Goal: Task Accomplishment & Management: Manage account settings

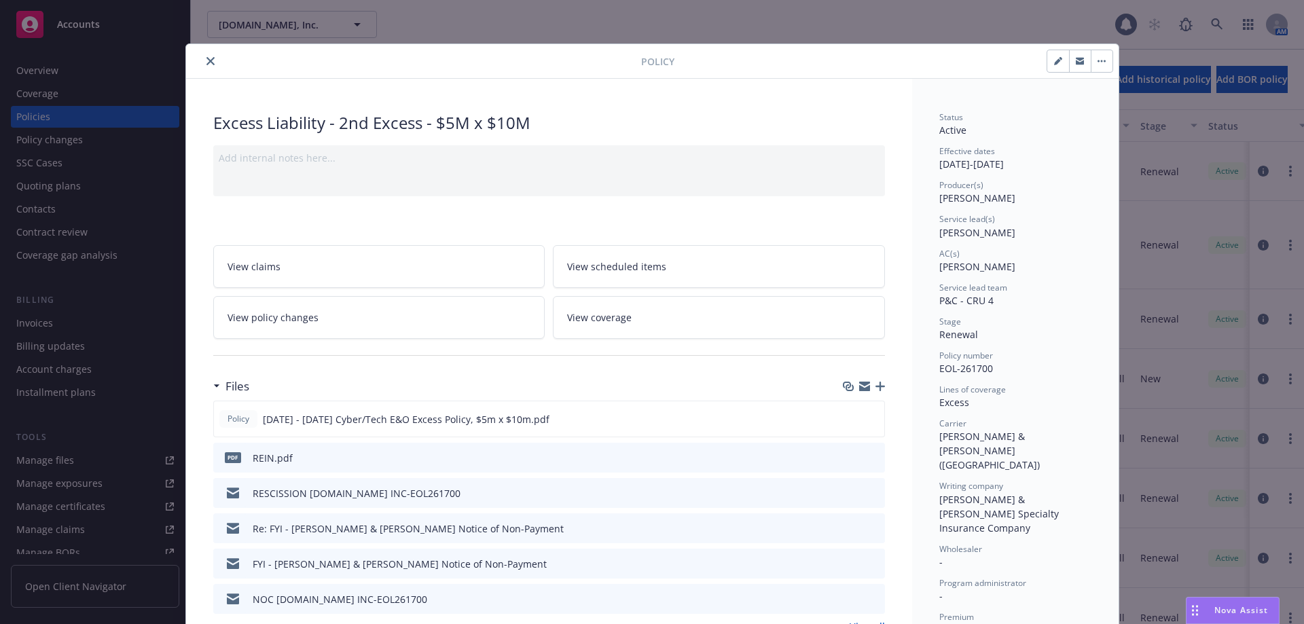
scroll to position [41, 0]
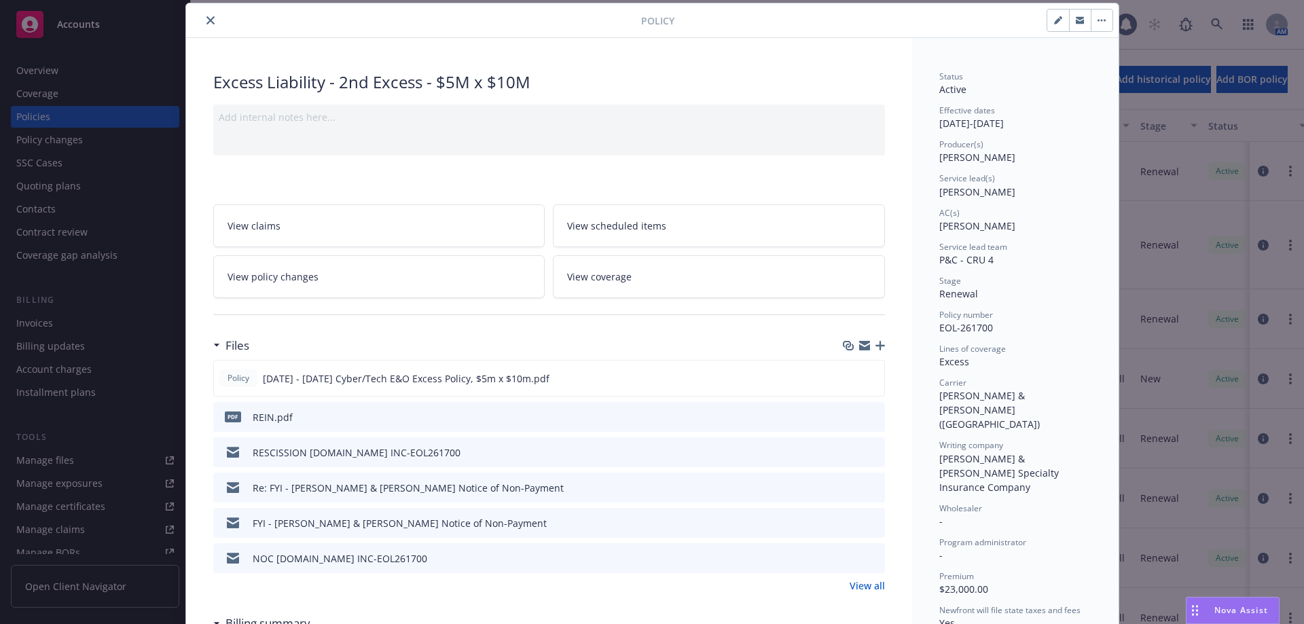
click at [202, 27] on button "close" at bounding box center [210, 20] width 16 height 16
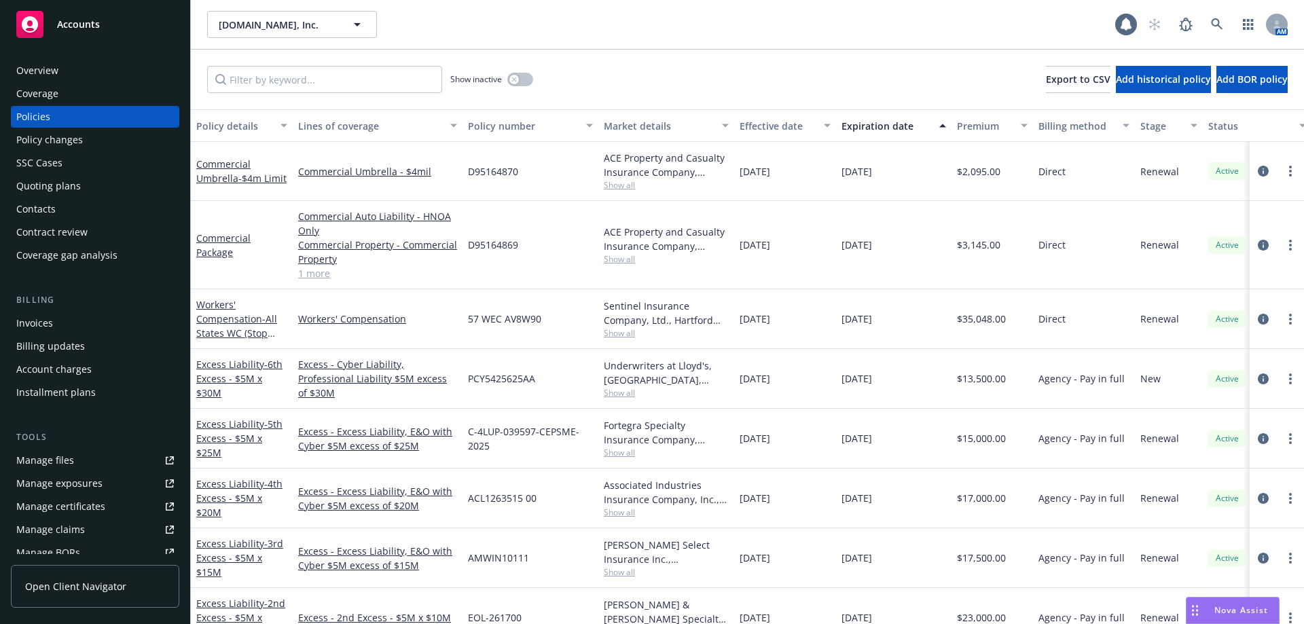
click at [84, 35] on div "Accounts" at bounding box center [95, 24] width 158 height 27
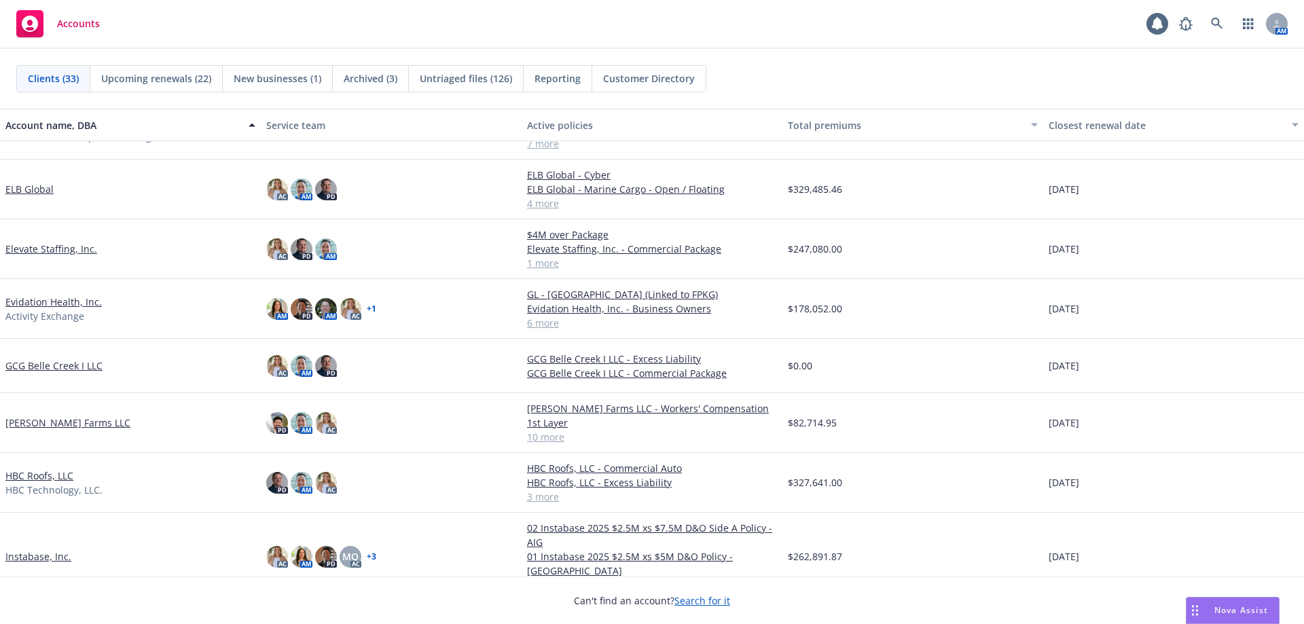
scroll to position [647, 0]
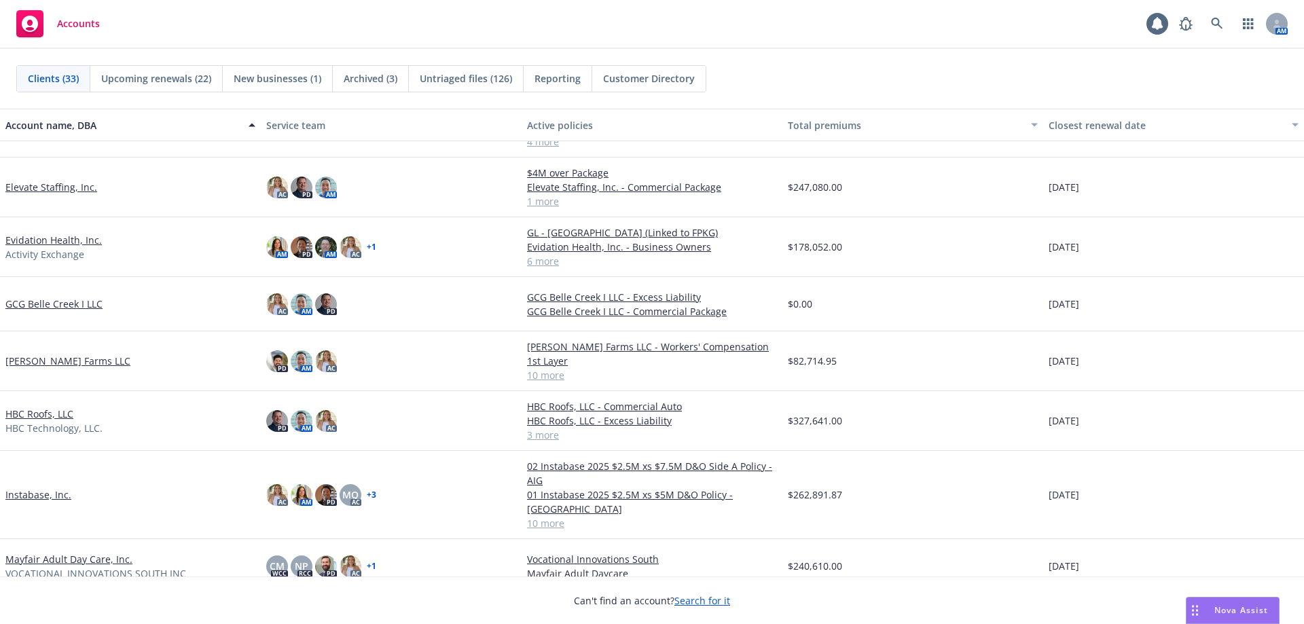
click at [50, 302] on link "GCG Belle Creek I LLC" at bounding box center [53, 304] width 97 height 14
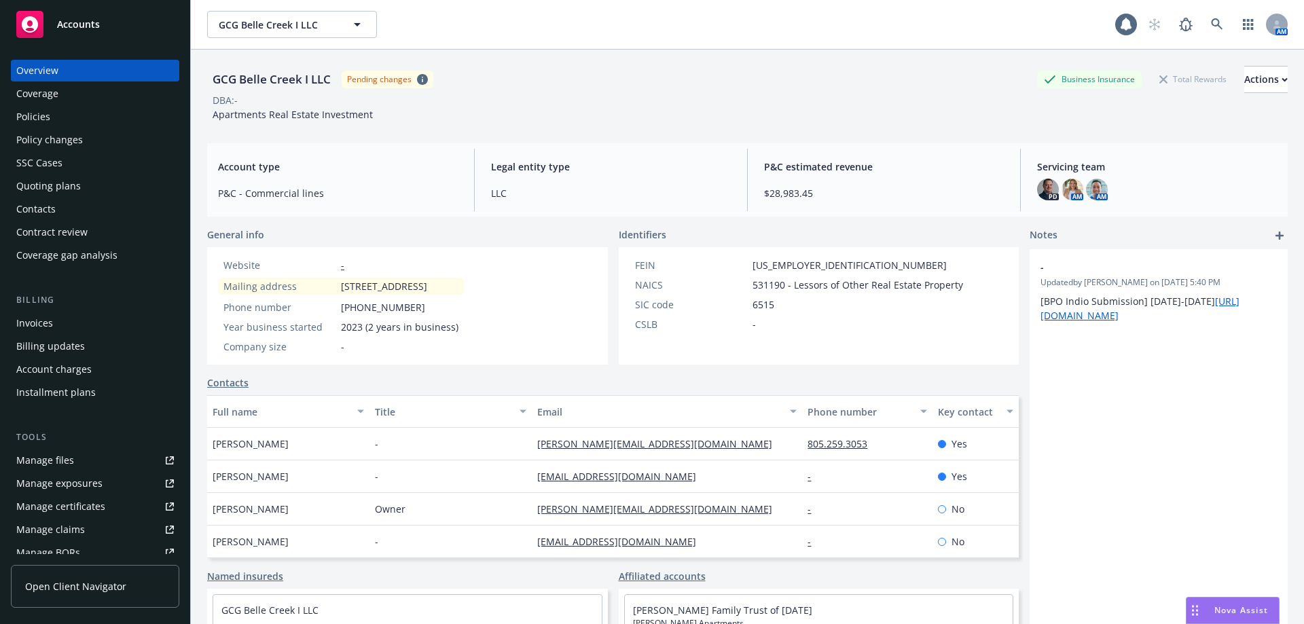
click at [55, 113] on div "Policies" at bounding box center [95, 117] width 158 height 22
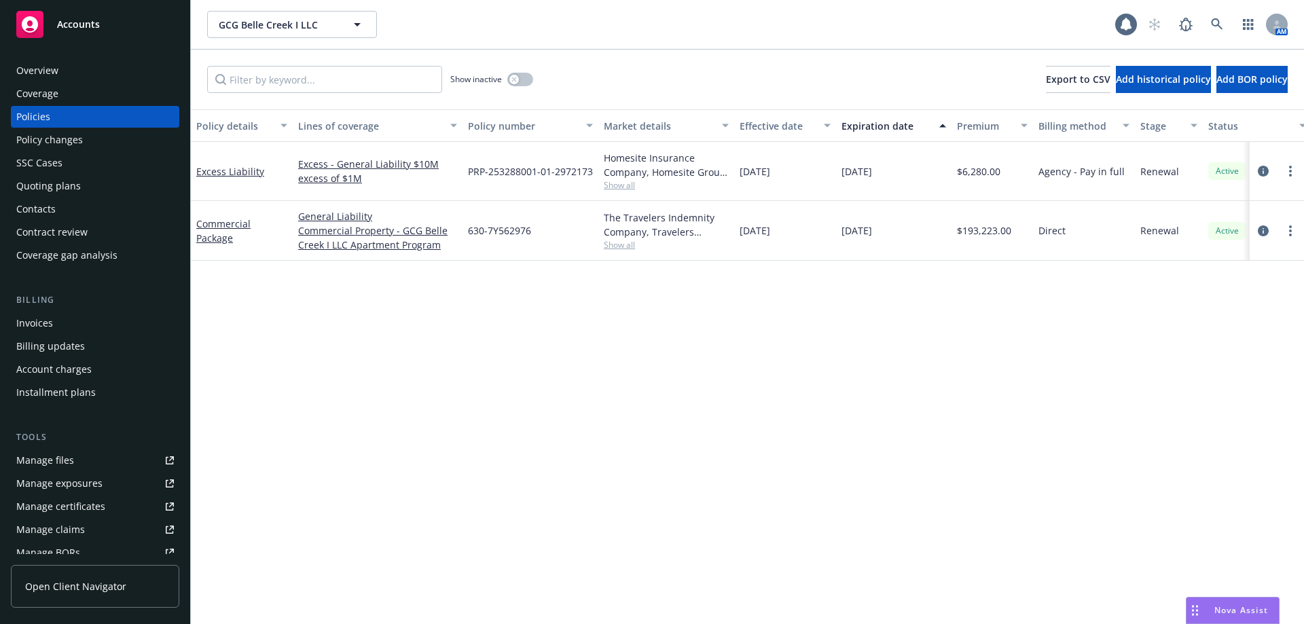
click at [630, 187] on span "Show all" at bounding box center [666, 185] width 125 height 12
click at [376, 546] on div "Policy details Lines of coverage Policy number Market details Effective date Ex…" at bounding box center [747, 366] width 1113 height 515
click at [612, 245] on span "Show all" at bounding box center [666, 245] width 125 height 12
click at [321, 389] on div "Policy details Lines of coverage Policy number Market details Effective date Ex…" at bounding box center [747, 366] width 1113 height 515
click at [616, 185] on span "Show all" at bounding box center [666, 185] width 125 height 12
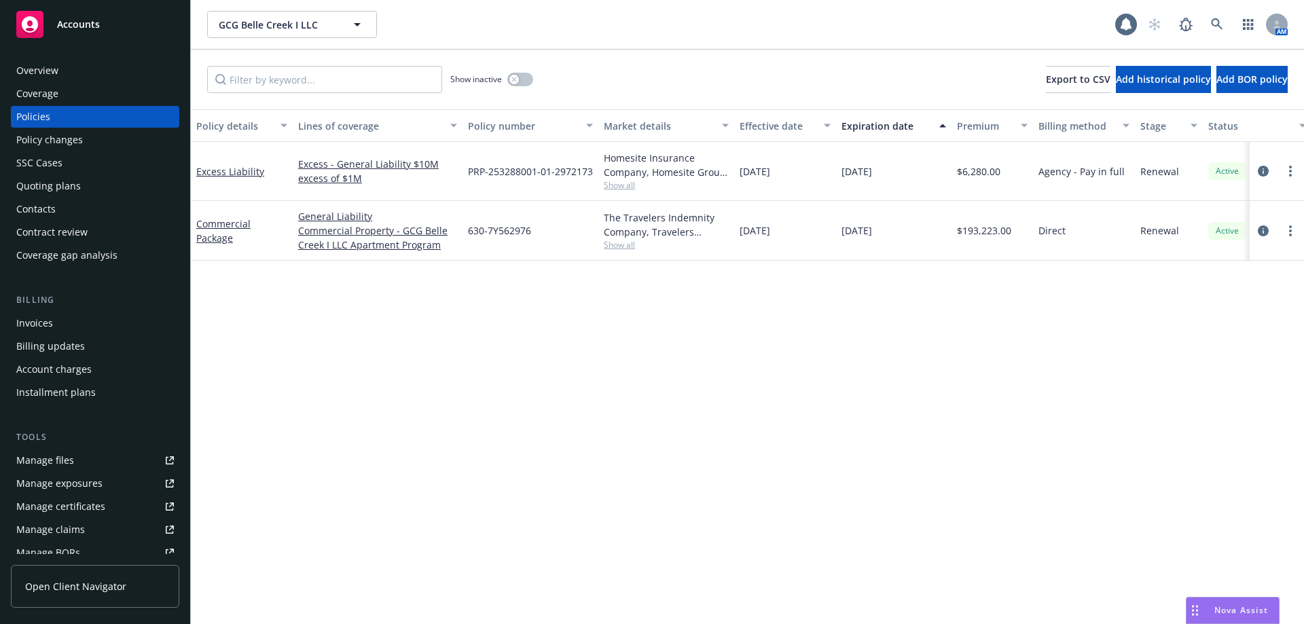
click at [234, 164] on div "Excess Liability" at bounding box center [241, 171] width 91 height 14
click at [234, 170] on link "Excess Liability" at bounding box center [230, 171] width 68 height 13
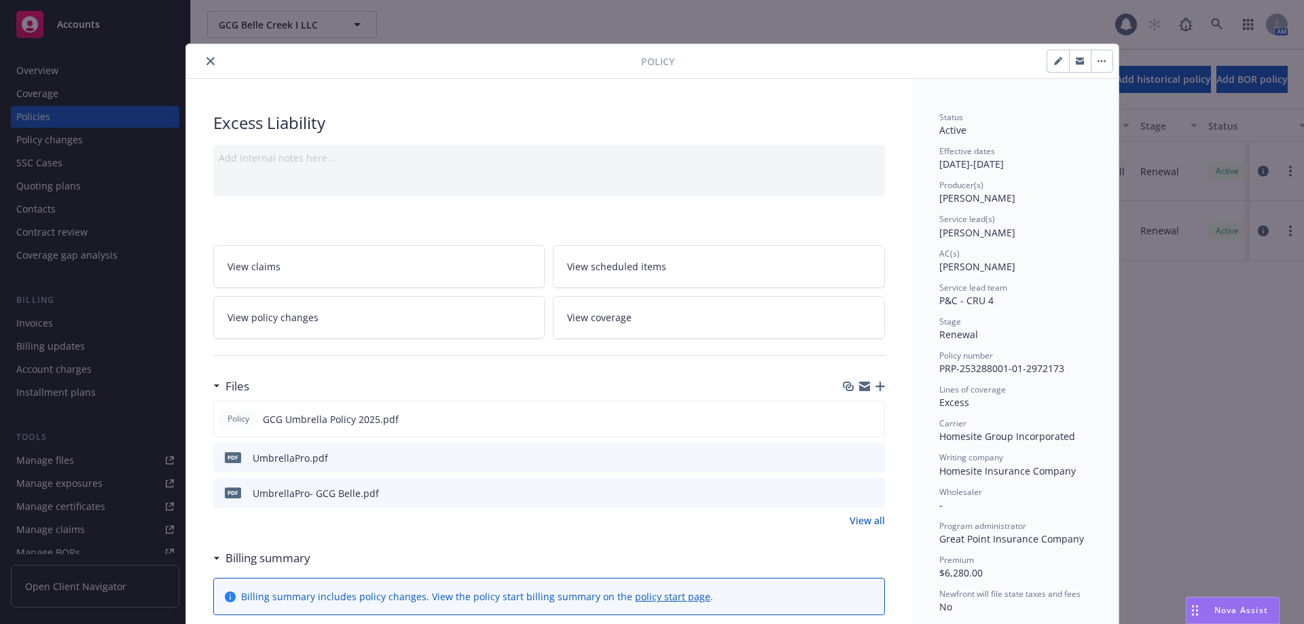
click at [204, 56] on button "close" at bounding box center [210, 61] width 16 height 16
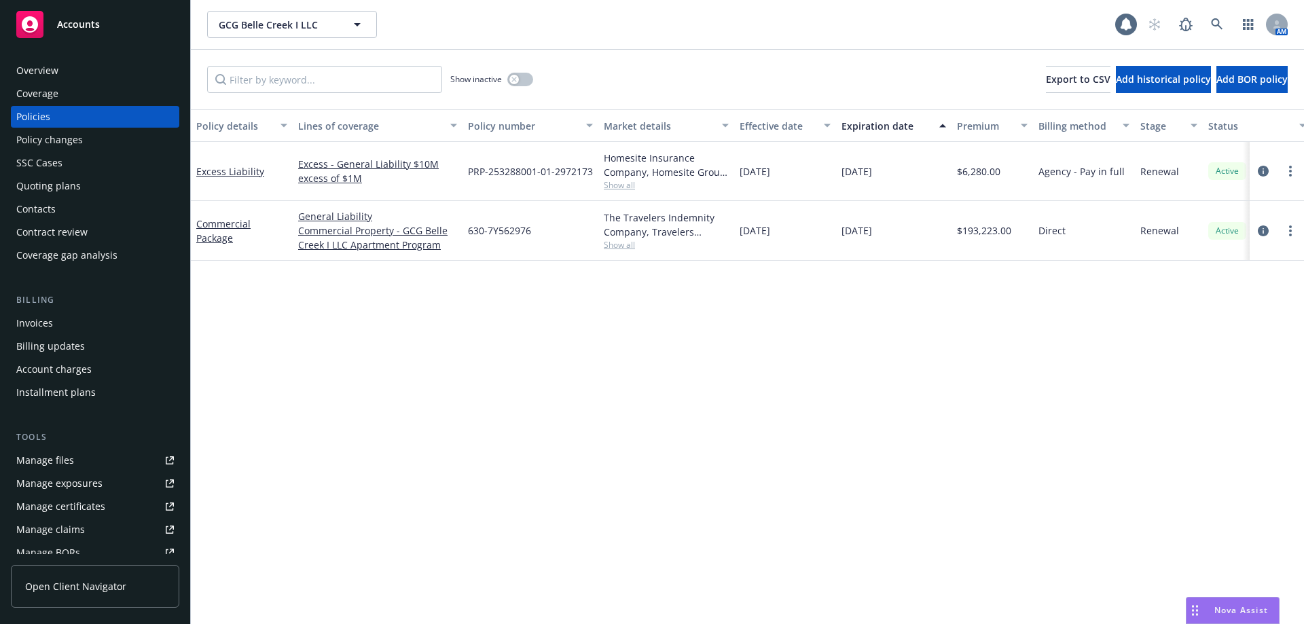
click at [613, 191] on span "Show all" at bounding box center [666, 185] width 125 height 12
click at [141, 27] on div "Accounts" at bounding box center [95, 24] width 158 height 27
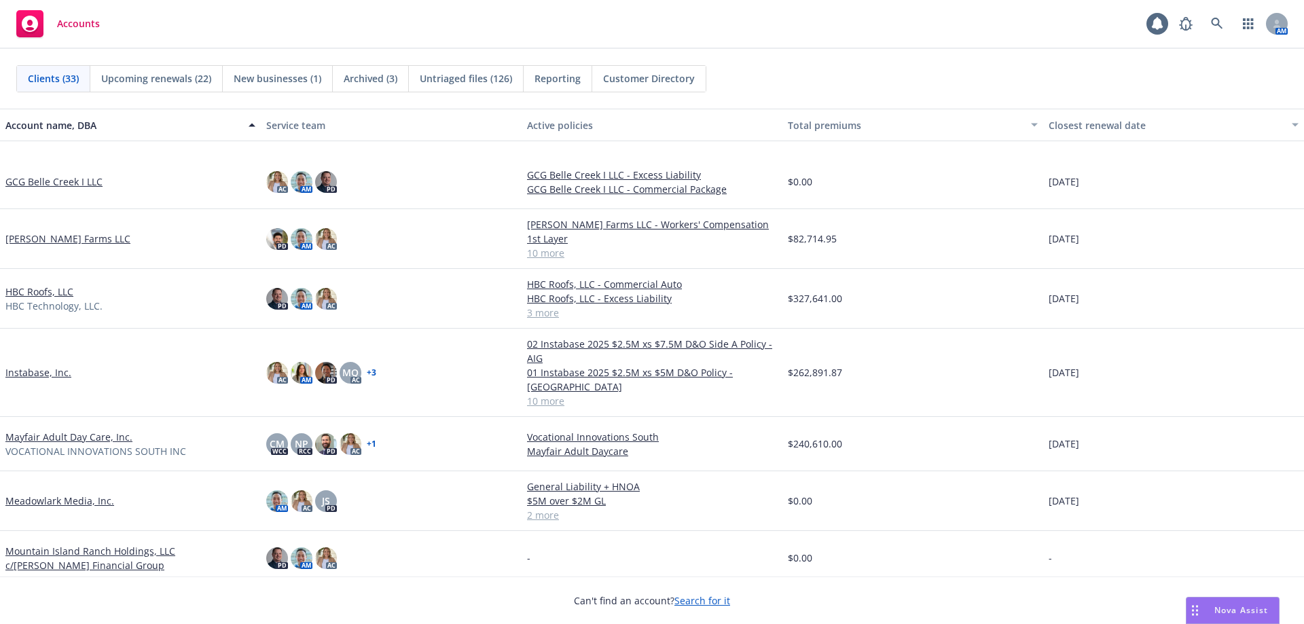
scroll to position [883, 0]
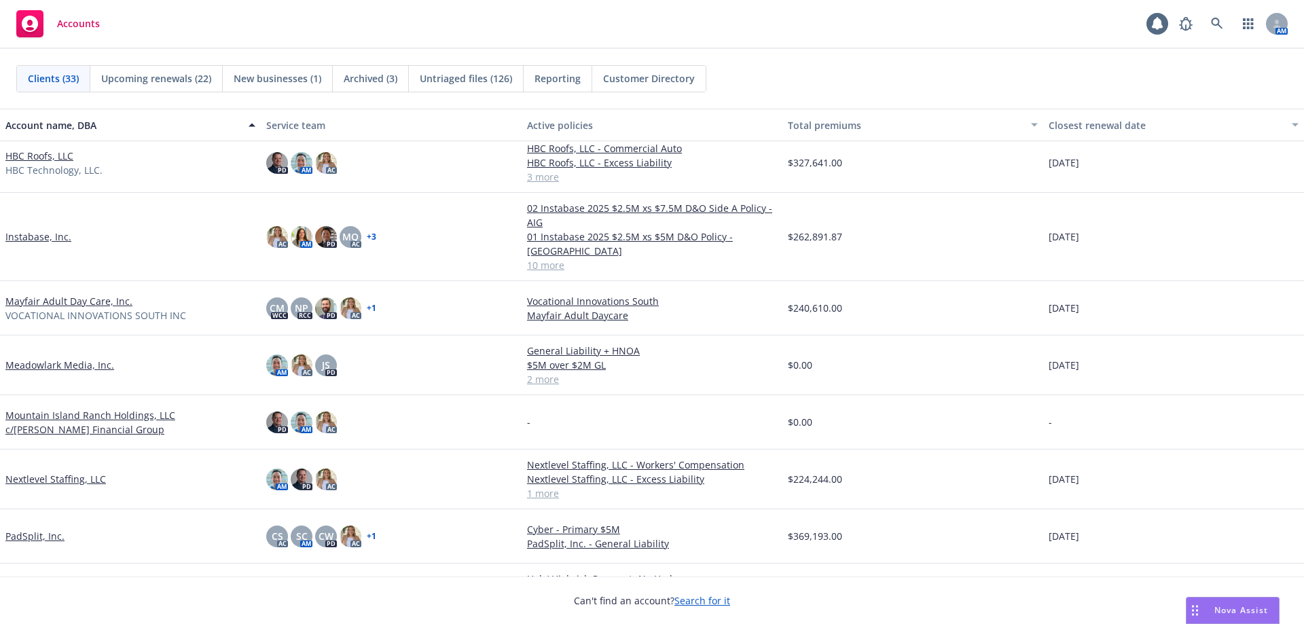
click at [69, 358] on link "Meadowlark Media, Inc." at bounding box center [59, 365] width 109 height 14
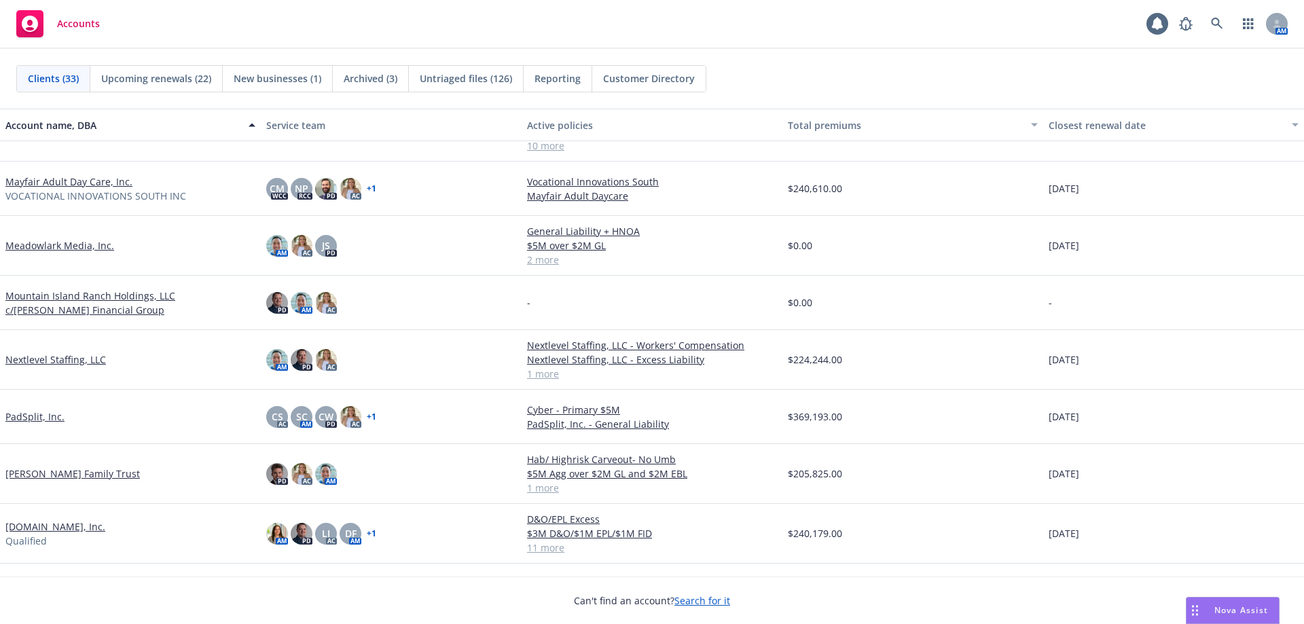
scroll to position [1195, 0]
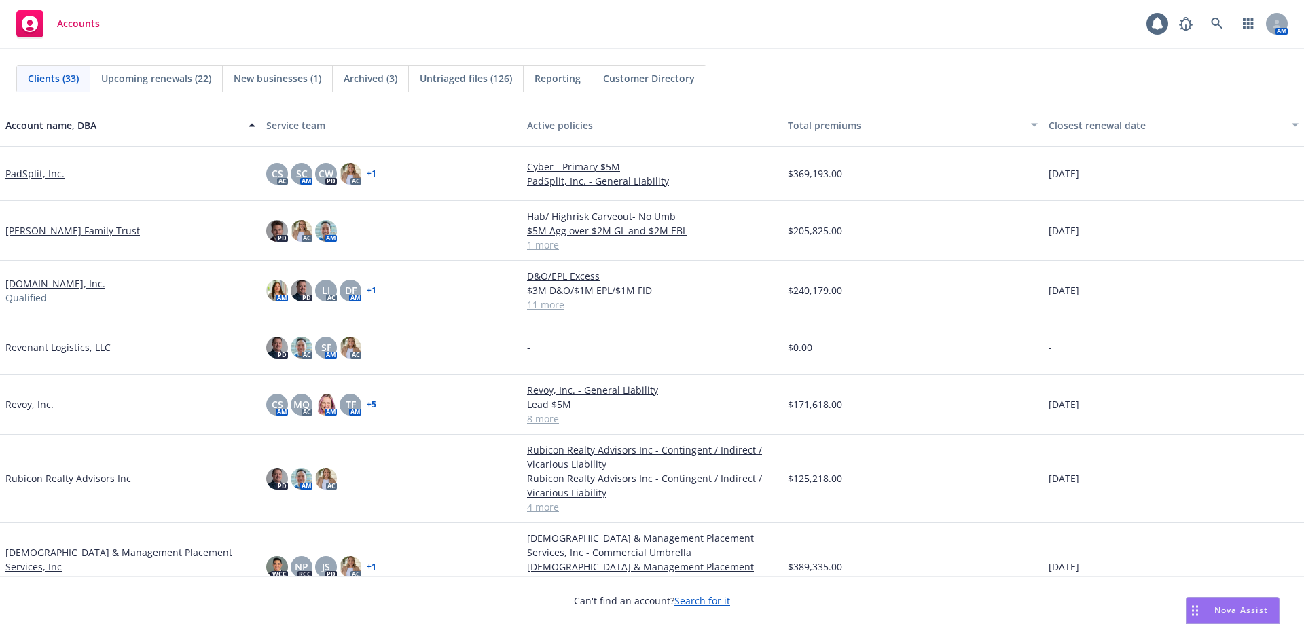
click at [69, 234] on link "Phua-Lee Family Trust" at bounding box center [72, 230] width 134 height 14
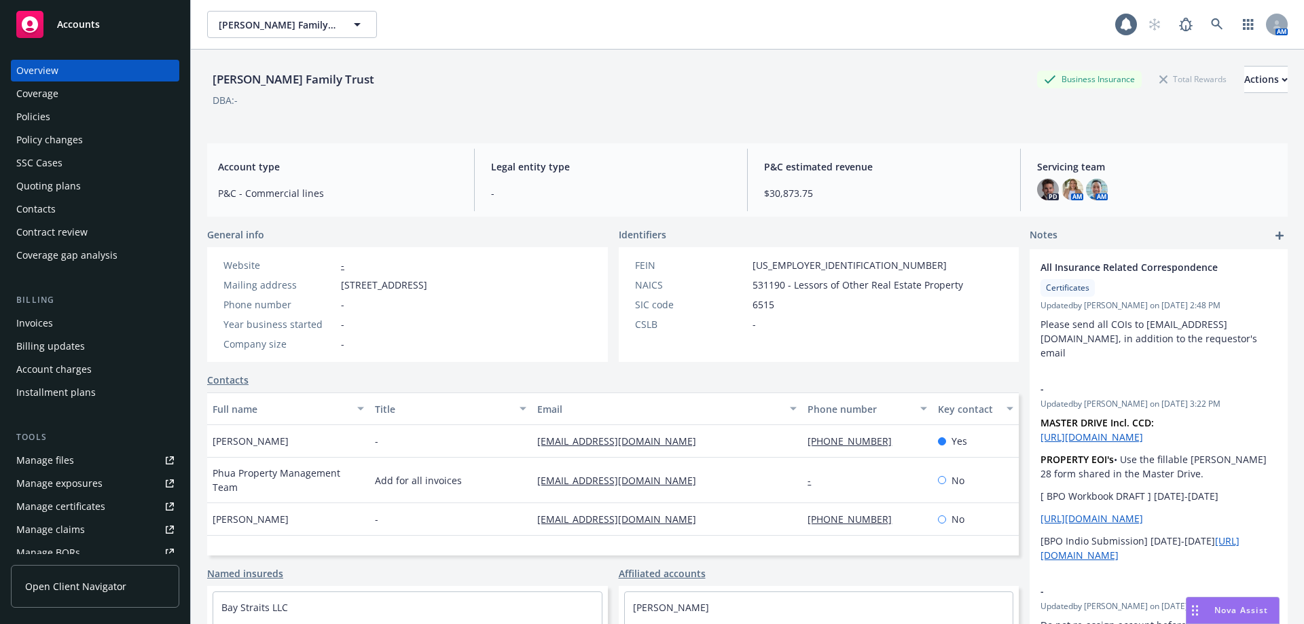
click at [138, 122] on div "Policies" at bounding box center [95, 117] width 158 height 22
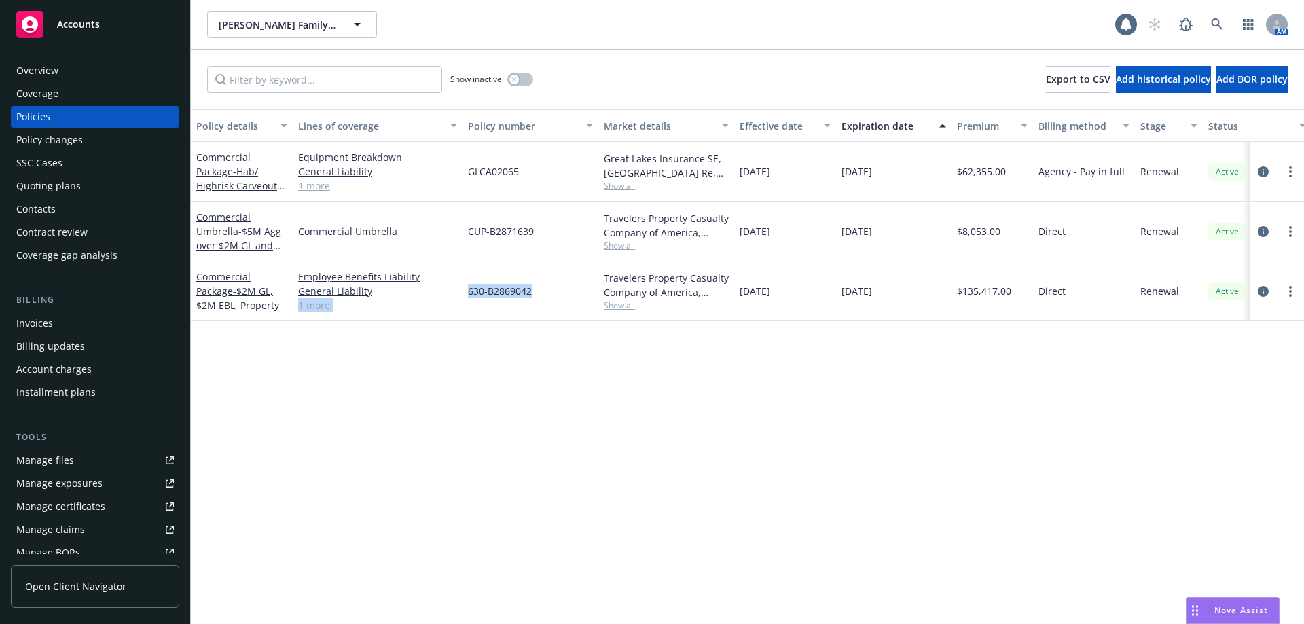
drag, startPoint x: 554, startPoint y: 289, endPoint x: 461, endPoint y: 289, distance: 93.0
click at [461, 289] on div "Commercial Package - $2M GL, $2M EBL, Property Employee Benefits Liability Gene…" at bounding box center [846, 291] width 1311 height 60
click at [532, 298] on div "630-B2869042" at bounding box center [530, 291] width 136 height 60
drag, startPoint x: 541, startPoint y: 295, endPoint x: 469, endPoint y: 295, distance: 72.7
click at [469, 295] on div "630-B2869042" at bounding box center [530, 291] width 136 height 60
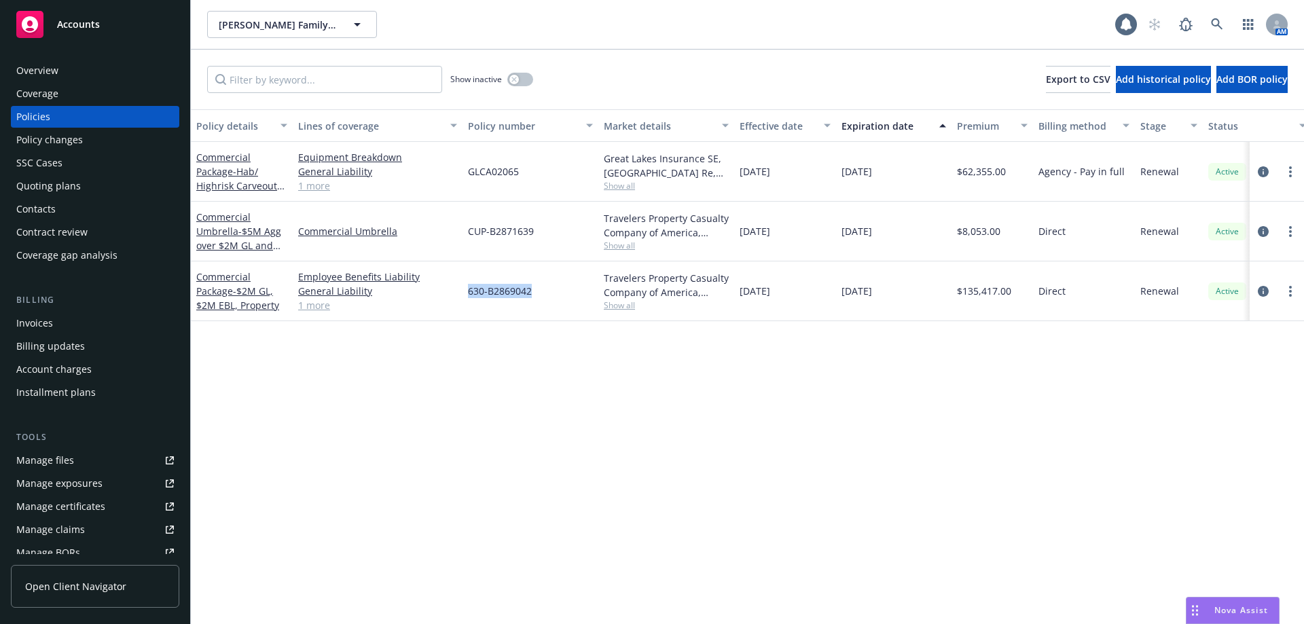
copy span "630-B2869042"
click at [97, 64] on div "Overview" at bounding box center [95, 71] width 158 height 22
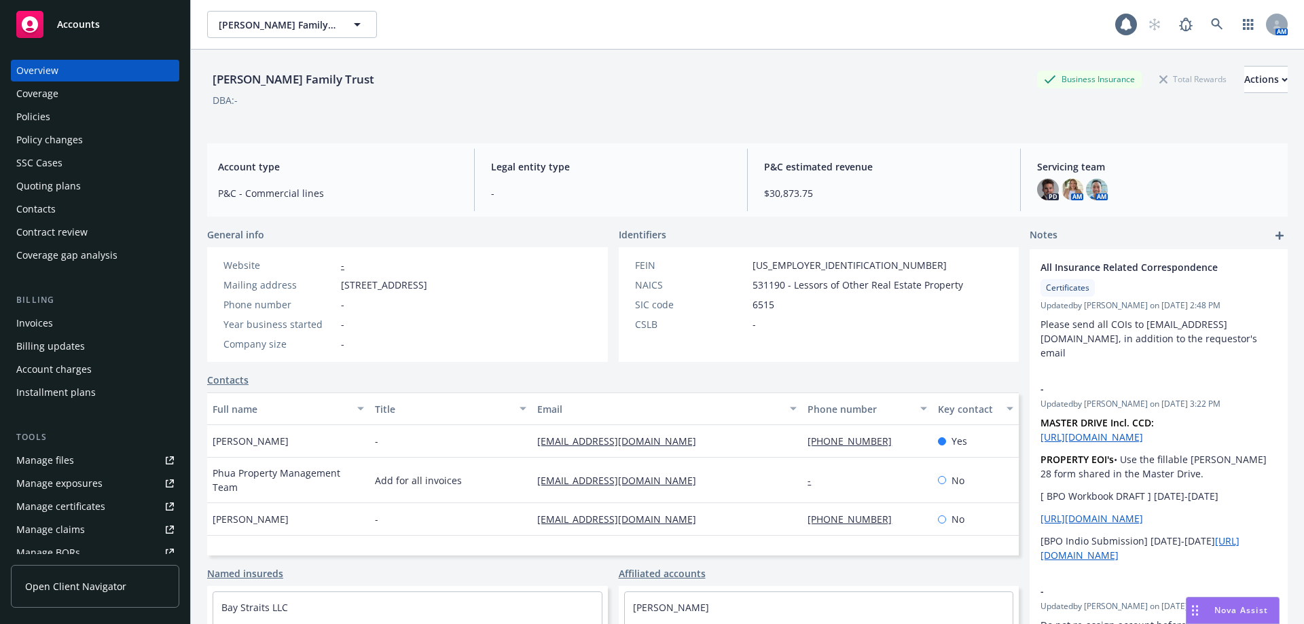
click at [95, 111] on div "Policies" at bounding box center [95, 117] width 158 height 22
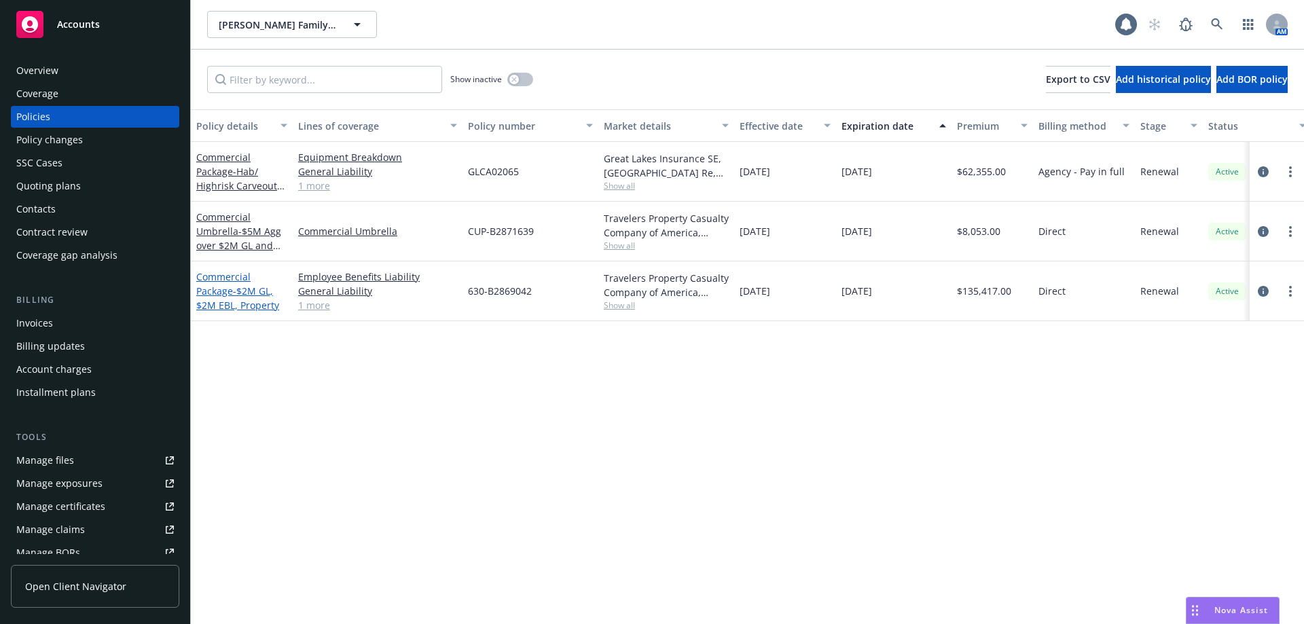
click at [240, 287] on span "- $2M GL, $2M EBL, Property" at bounding box center [237, 298] width 83 height 27
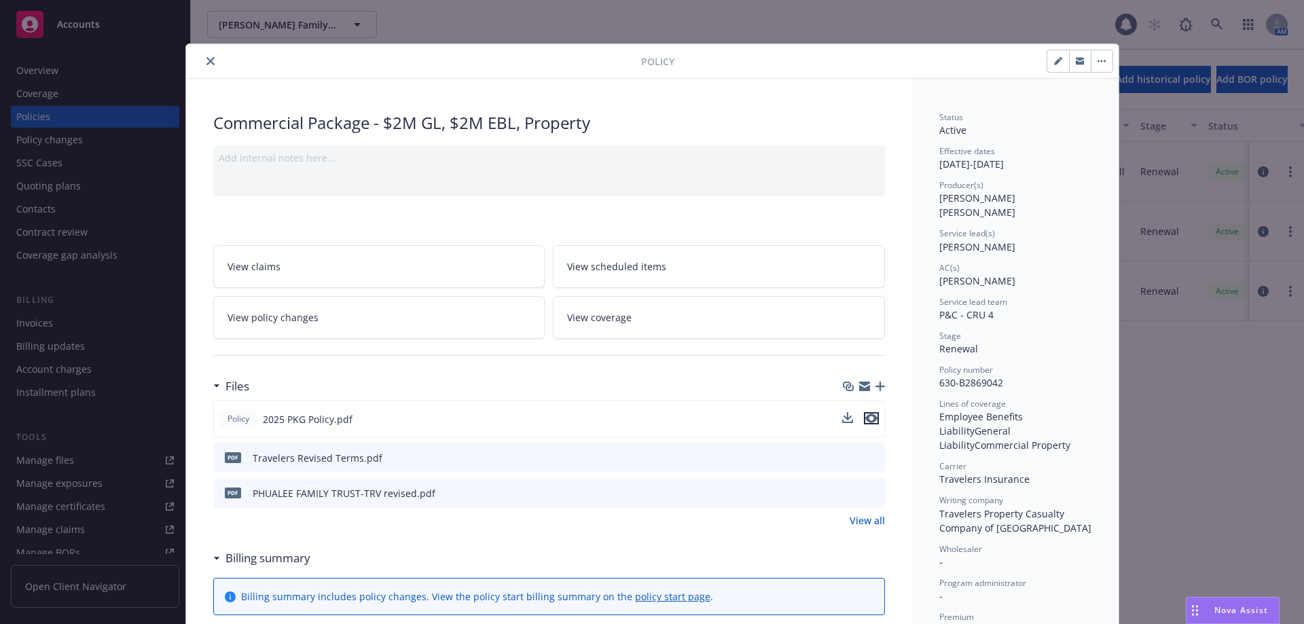
click at [865, 418] on icon "preview file" at bounding box center [871, 419] width 12 height 10
click at [208, 65] on button "close" at bounding box center [210, 61] width 16 height 16
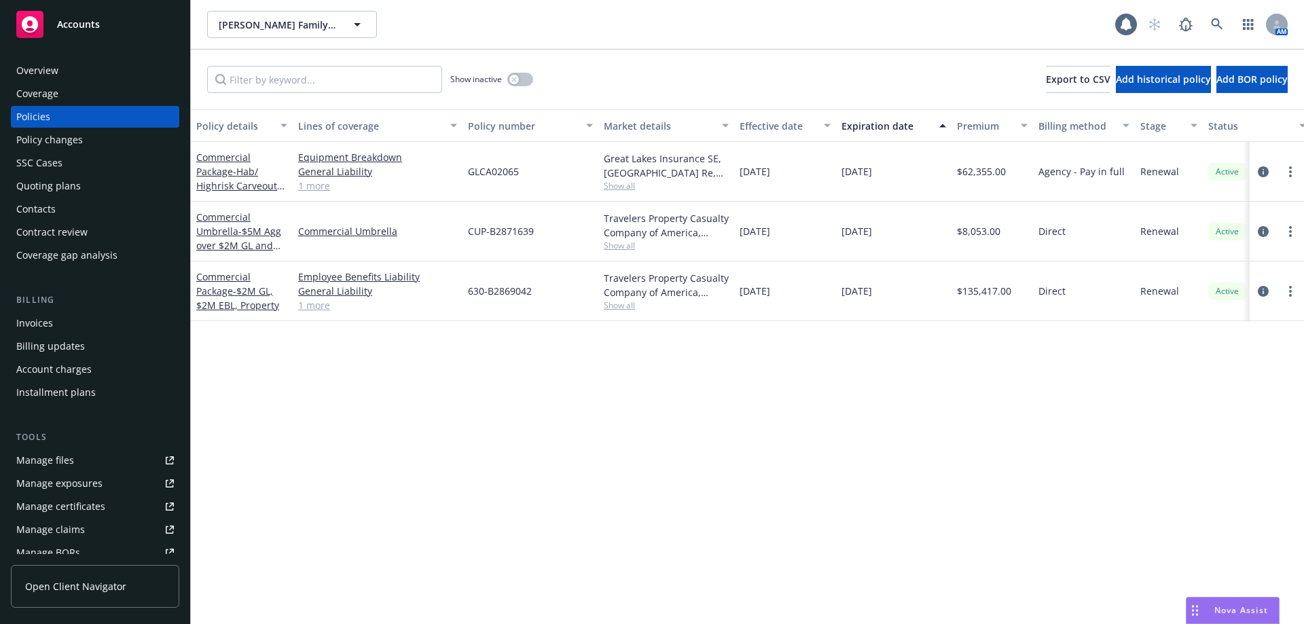
click at [84, 63] on div "Overview" at bounding box center [95, 71] width 158 height 22
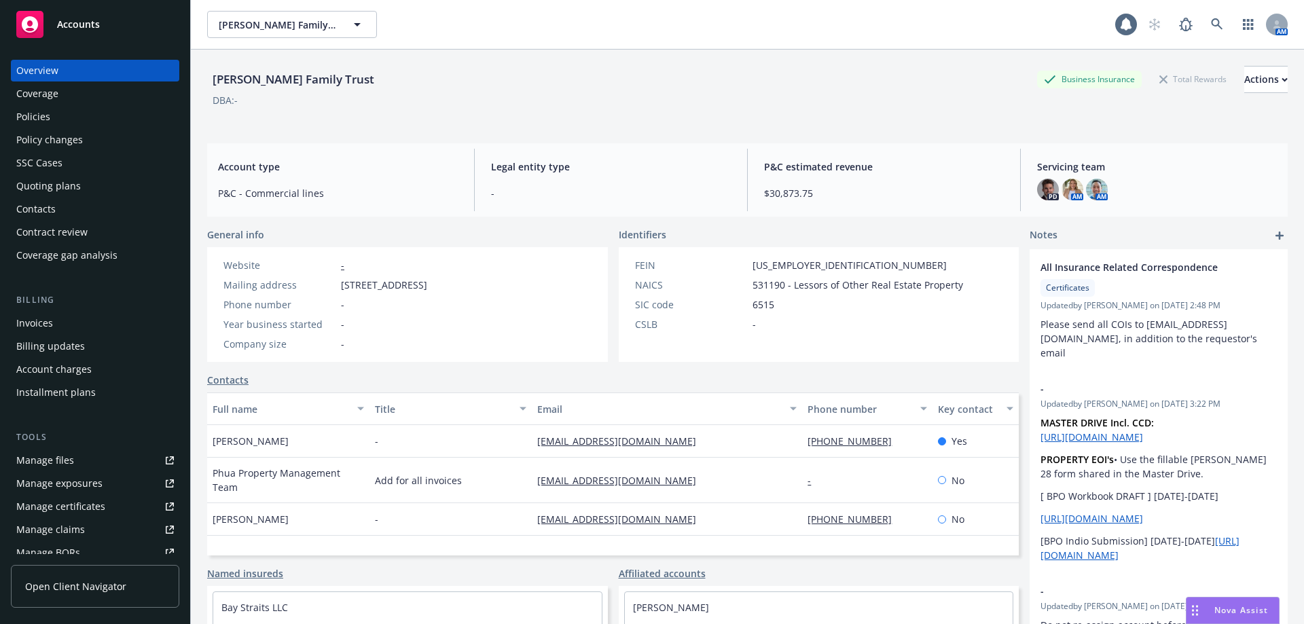
click at [132, 121] on div "Policies" at bounding box center [95, 117] width 158 height 22
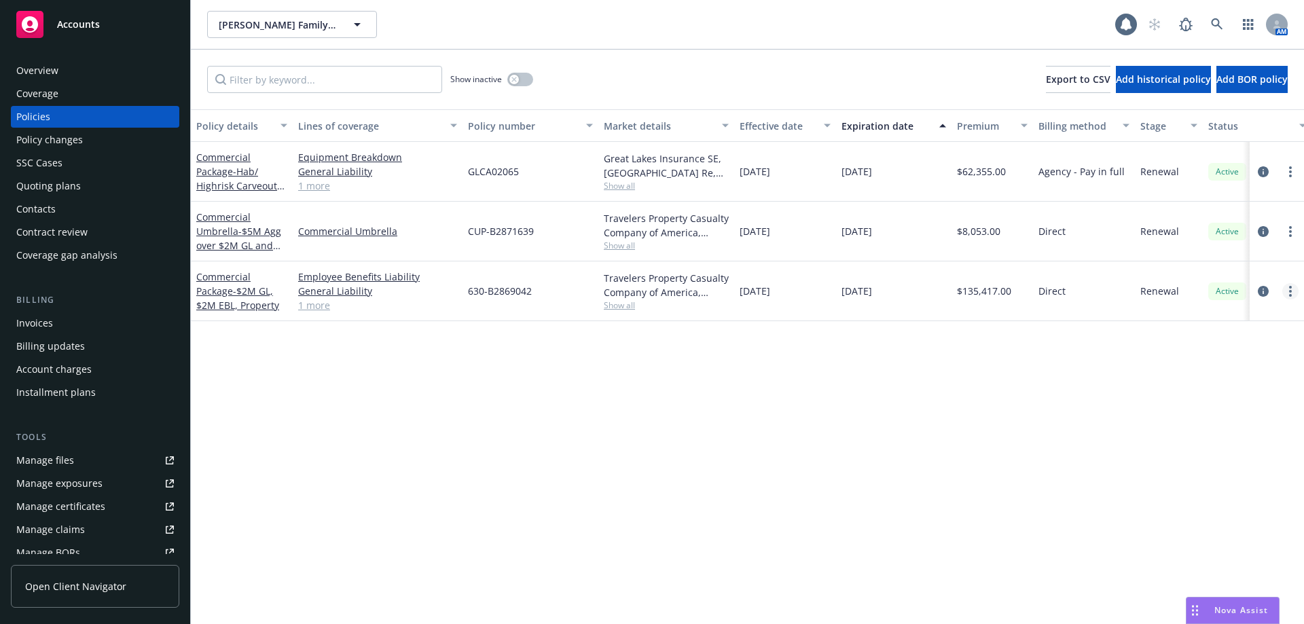
click at [1288, 287] on link "more" at bounding box center [1290, 291] width 16 height 16
click at [1230, 487] on link "Copy logging email" at bounding box center [1218, 482] width 160 height 27
click at [111, 30] on div "Accounts" at bounding box center [95, 24] width 158 height 27
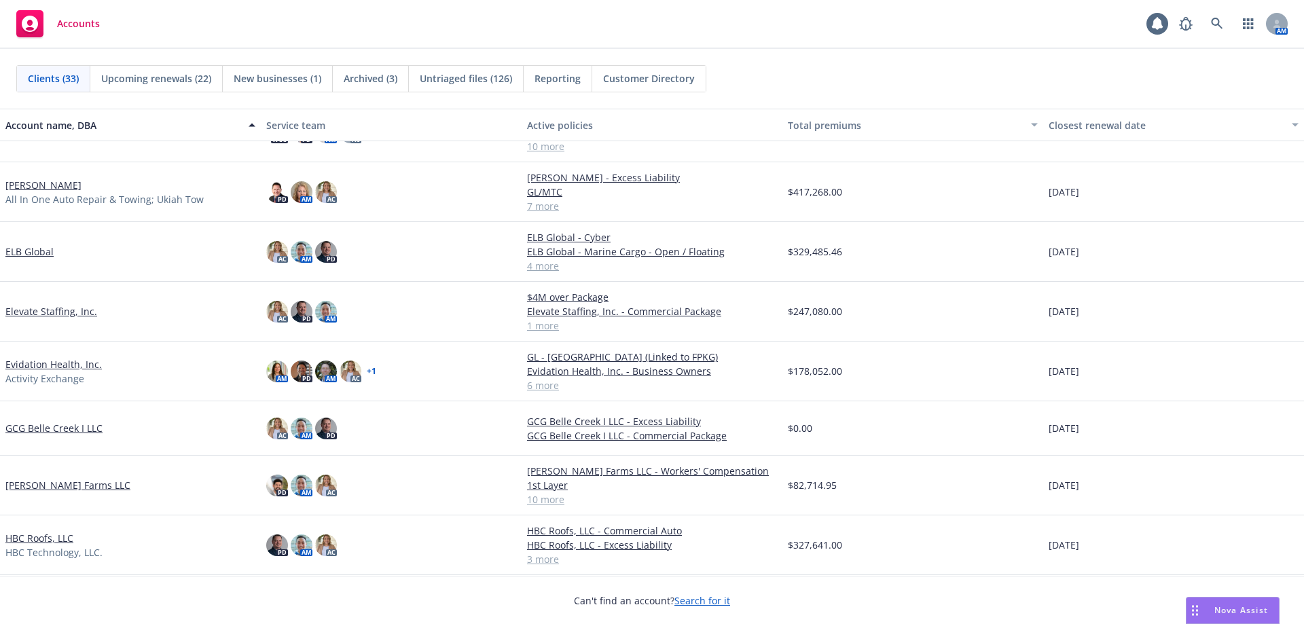
scroll to position [543, 0]
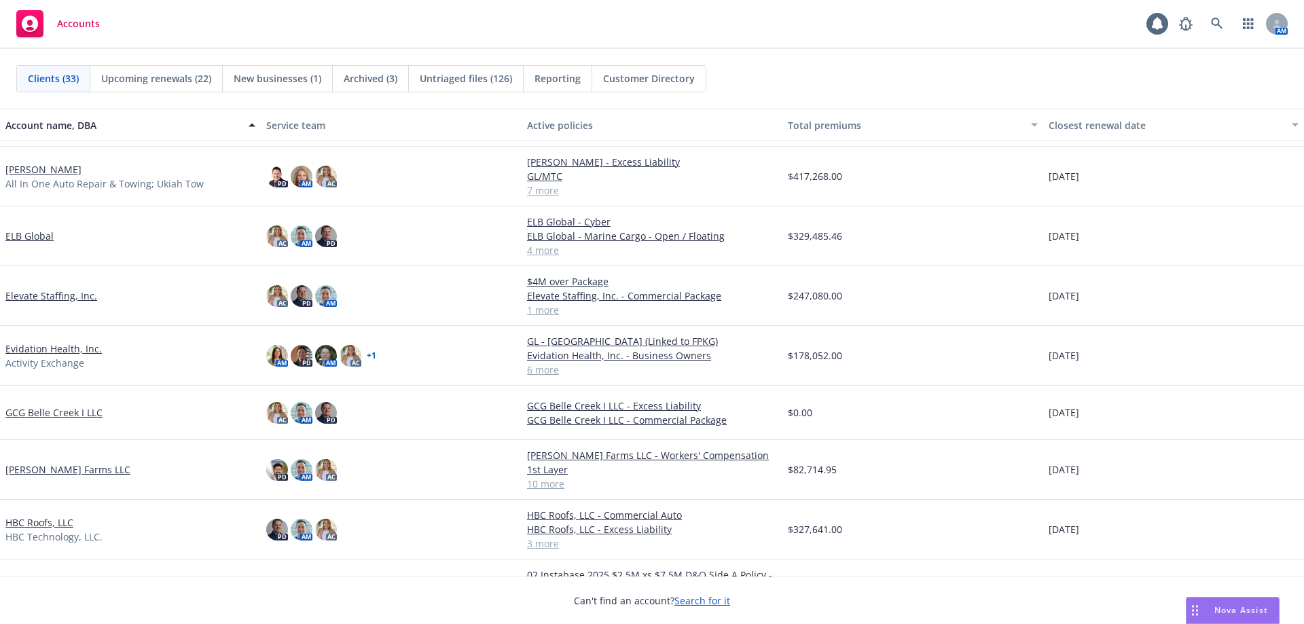
click at [78, 410] on link "GCG Belle Creek I LLC" at bounding box center [53, 412] width 97 height 14
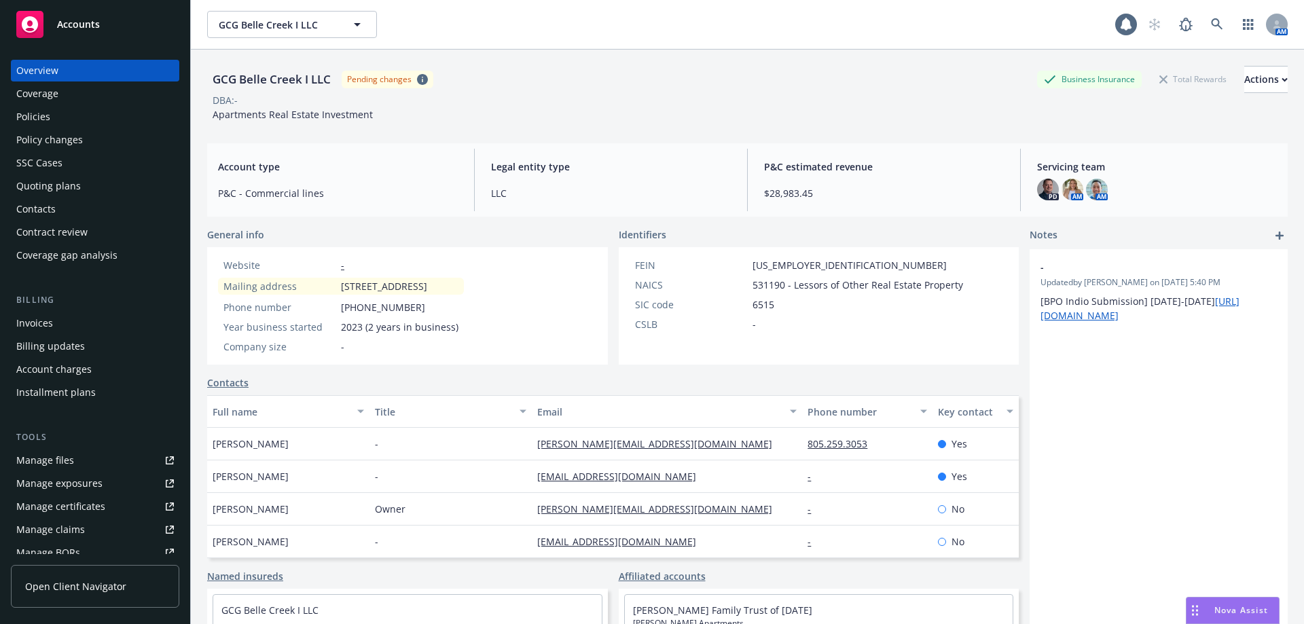
click at [131, 116] on div "Policies" at bounding box center [95, 117] width 158 height 22
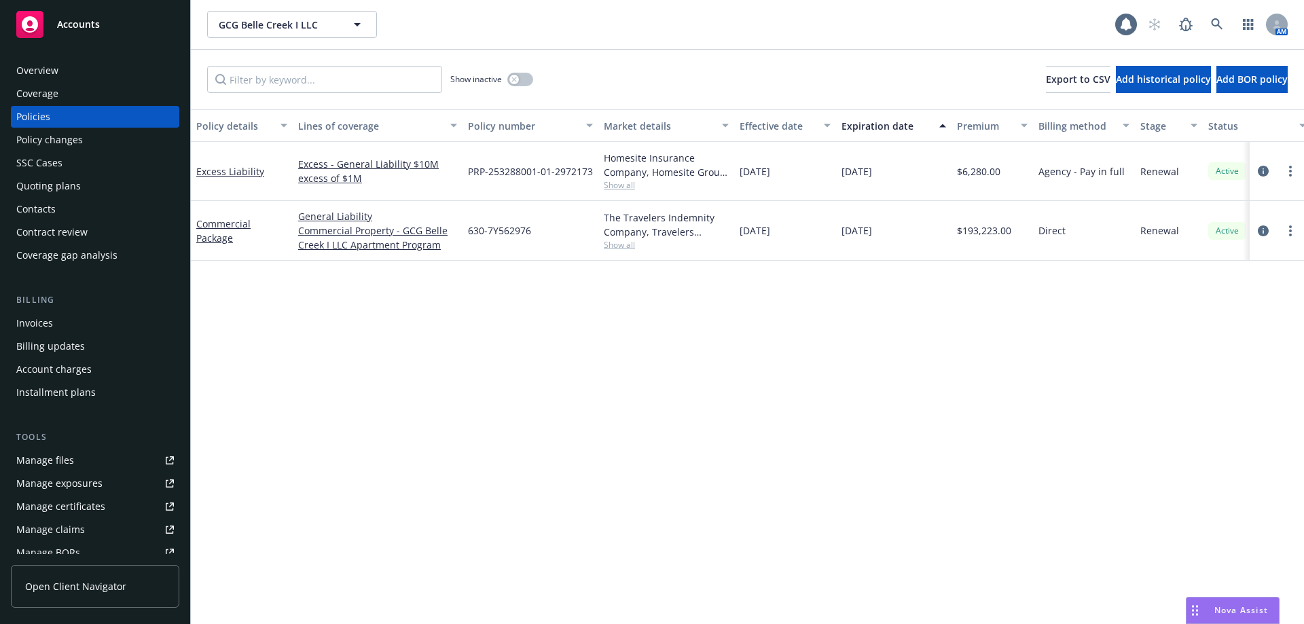
click at [96, 325] on div "Invoices" at bounding box center [95, 323] width 158 height 22
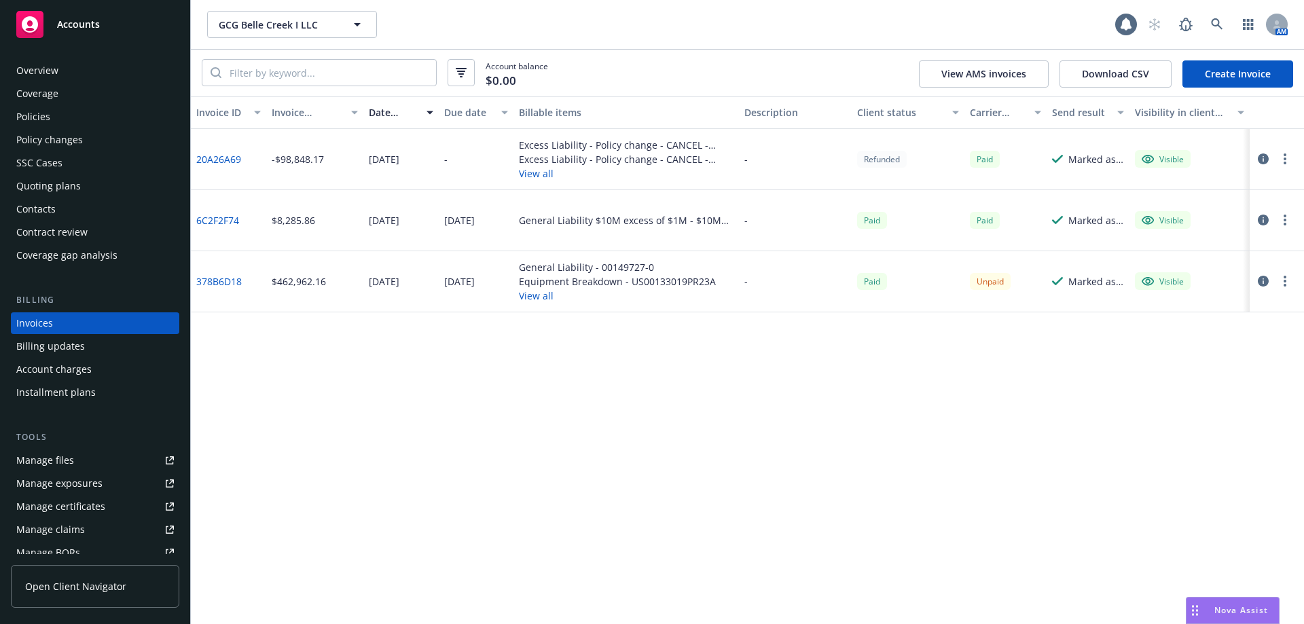
click at [118, 111] on div "Policies" at bounding box center [95, 117] width 158 height 22
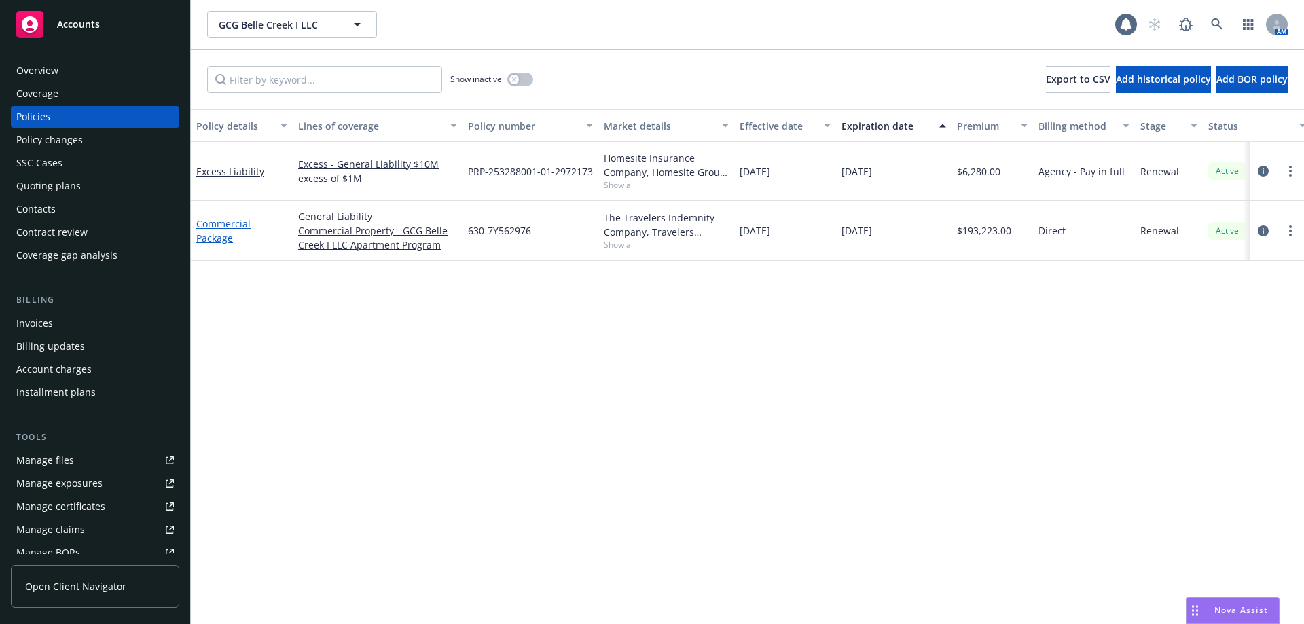
click at [223, 225] on link "Commercial Package" at bounding box center [223, 230] width 54 height 27
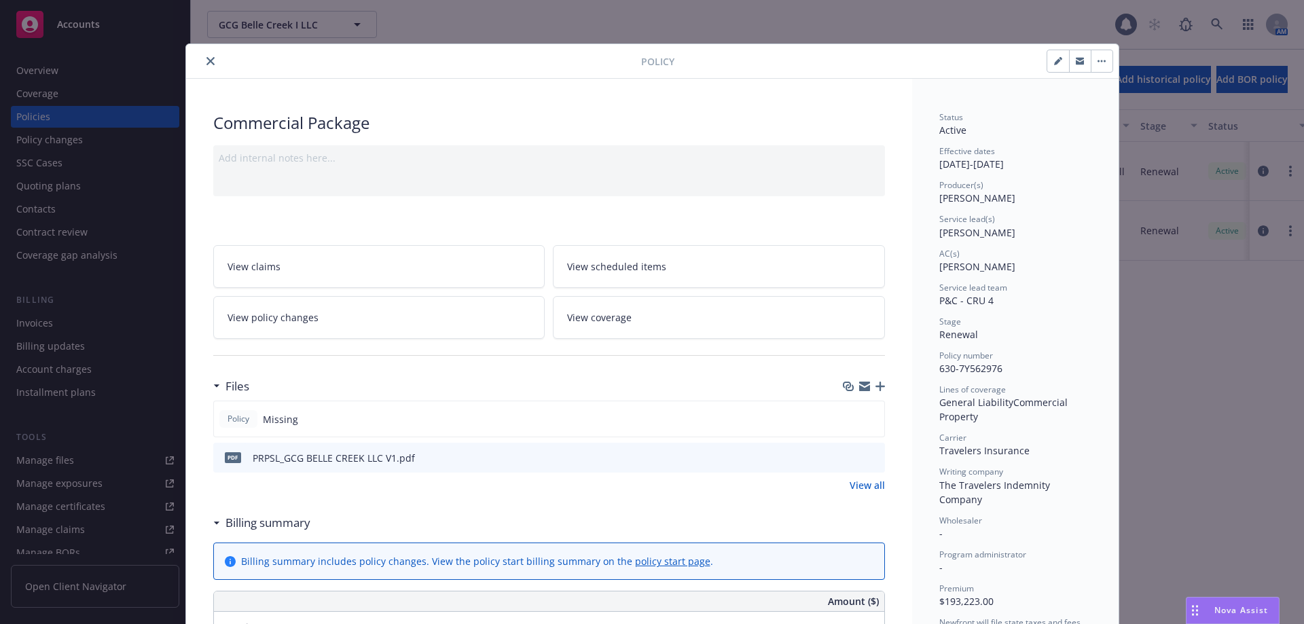
click at [206, 61] on icon "close" at bounding box center [210, 61] width 8 height 8
click at [202, 61] on div "Show inactive Export to CSV Add historical policy Add BOR policy" at bounding box center [747, 80] width 1113 height 60
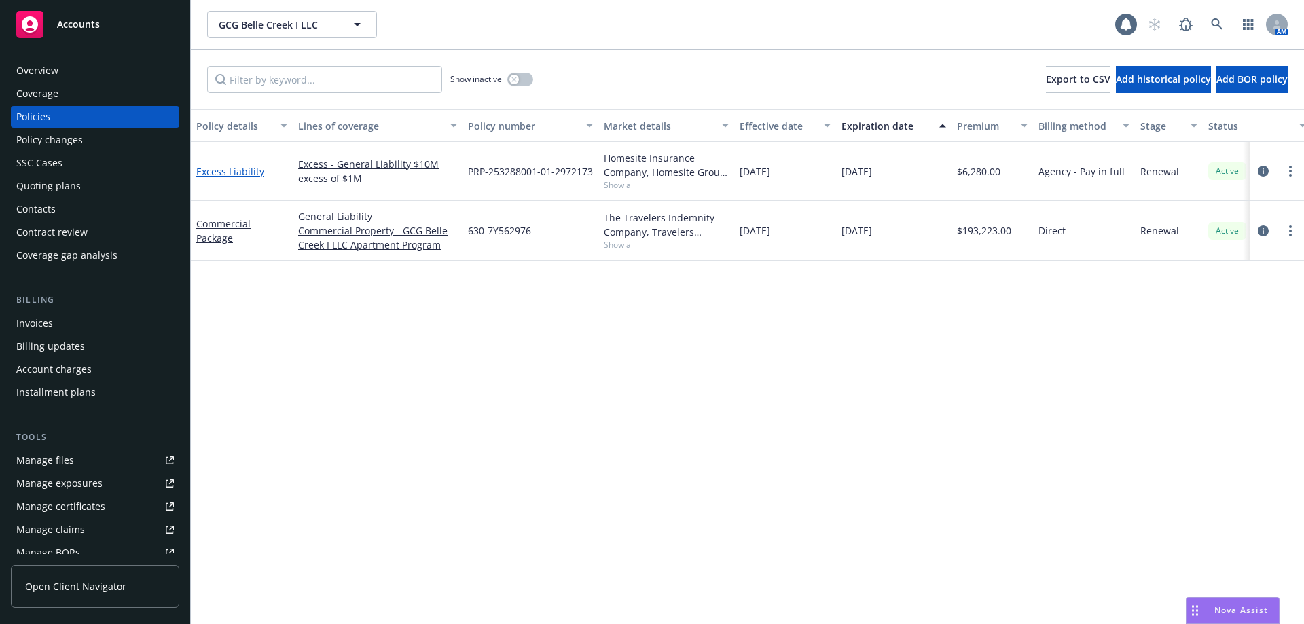
click at [238, 167] on link "Excess Liability" at bounding box center [230, 171] width 68 height 13
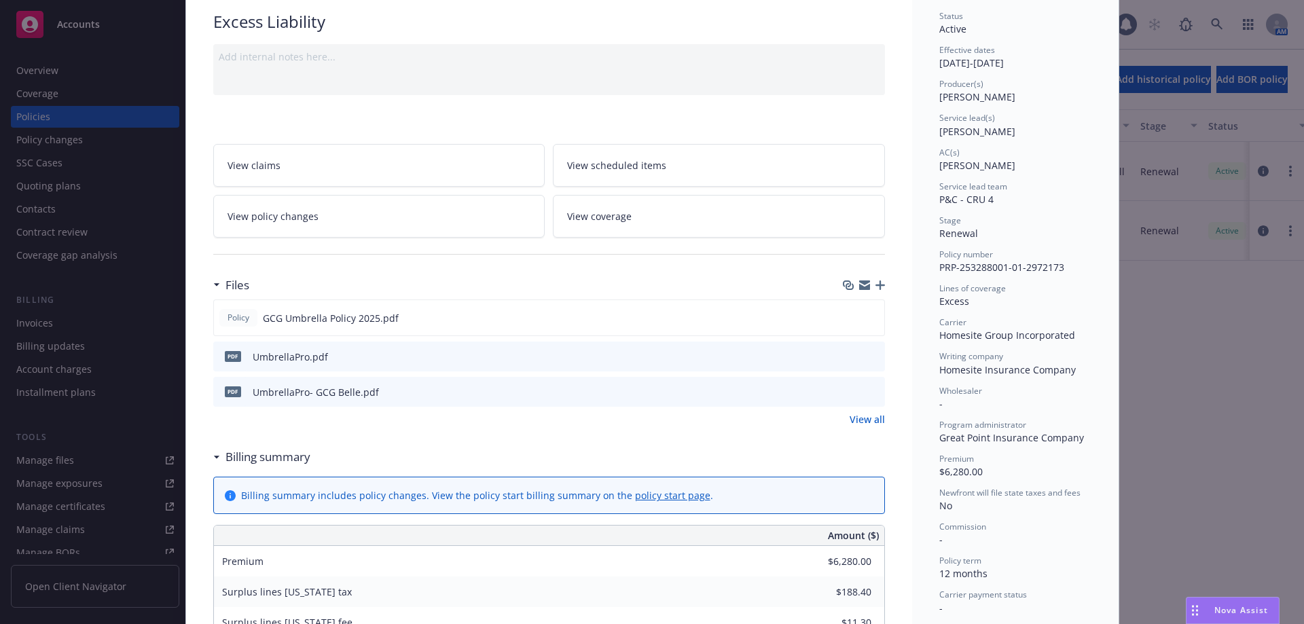
scroll to position [136, 0]
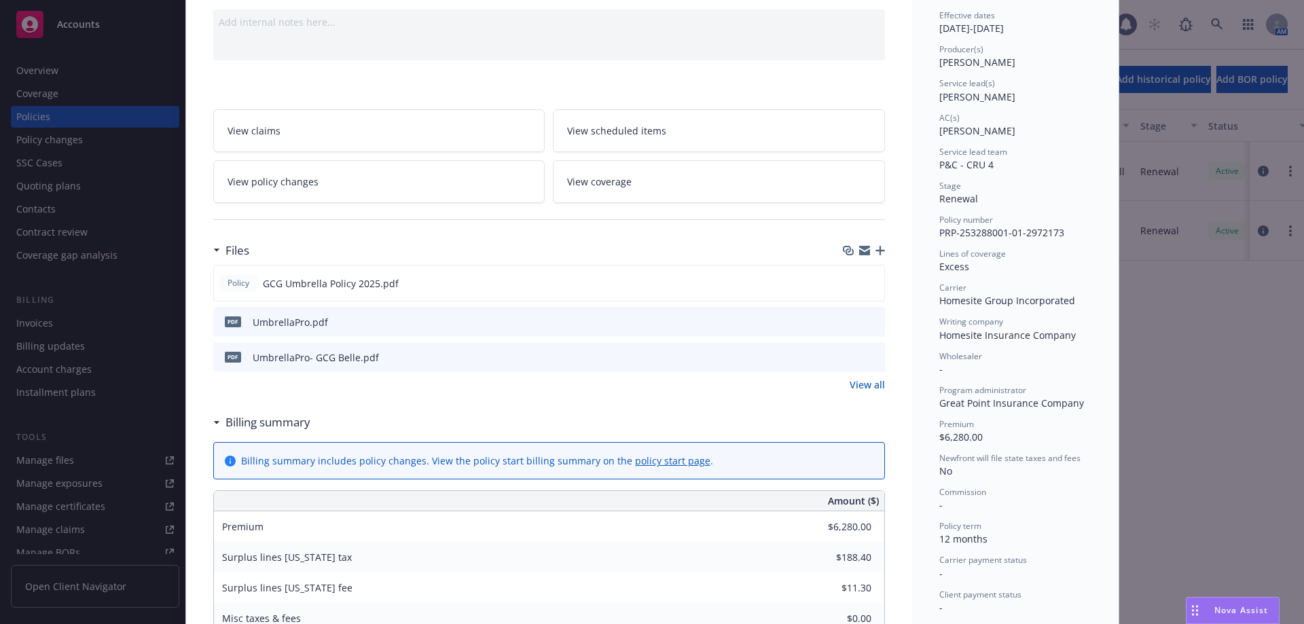
click at [875, 251] on icon "button" at bounding box center [880, 251] width 10 height 10
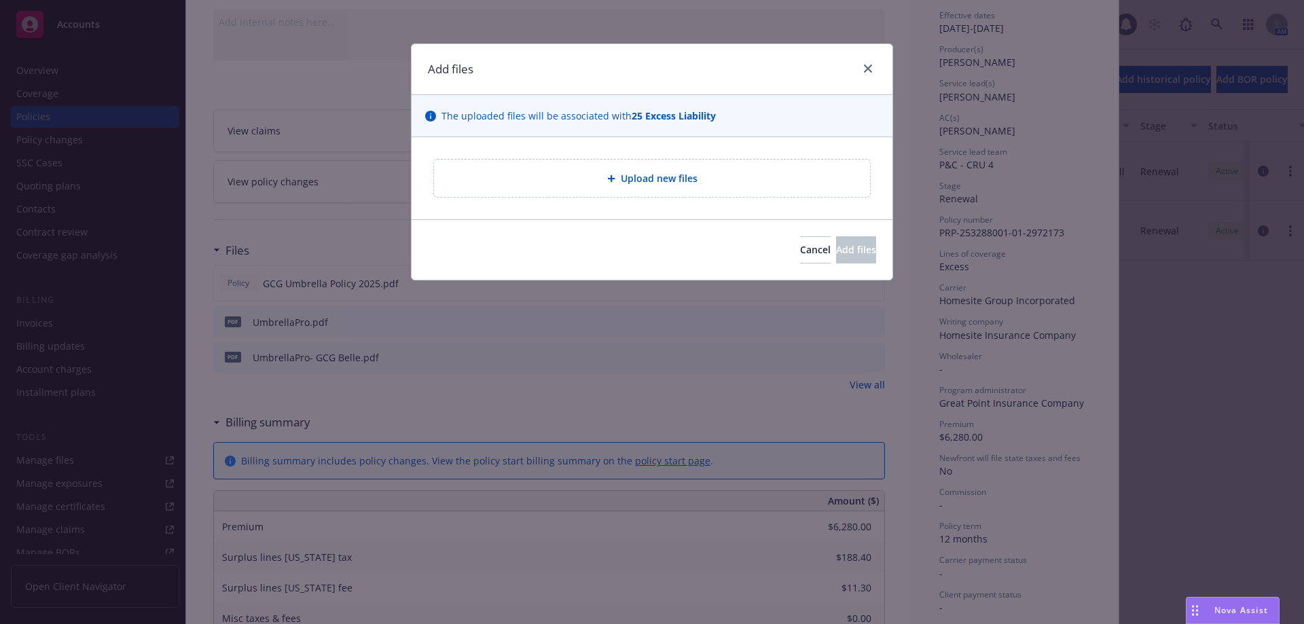
click at [730, 192] on div "Upload new files" at bounding box center [652, 178] width 436 height 37
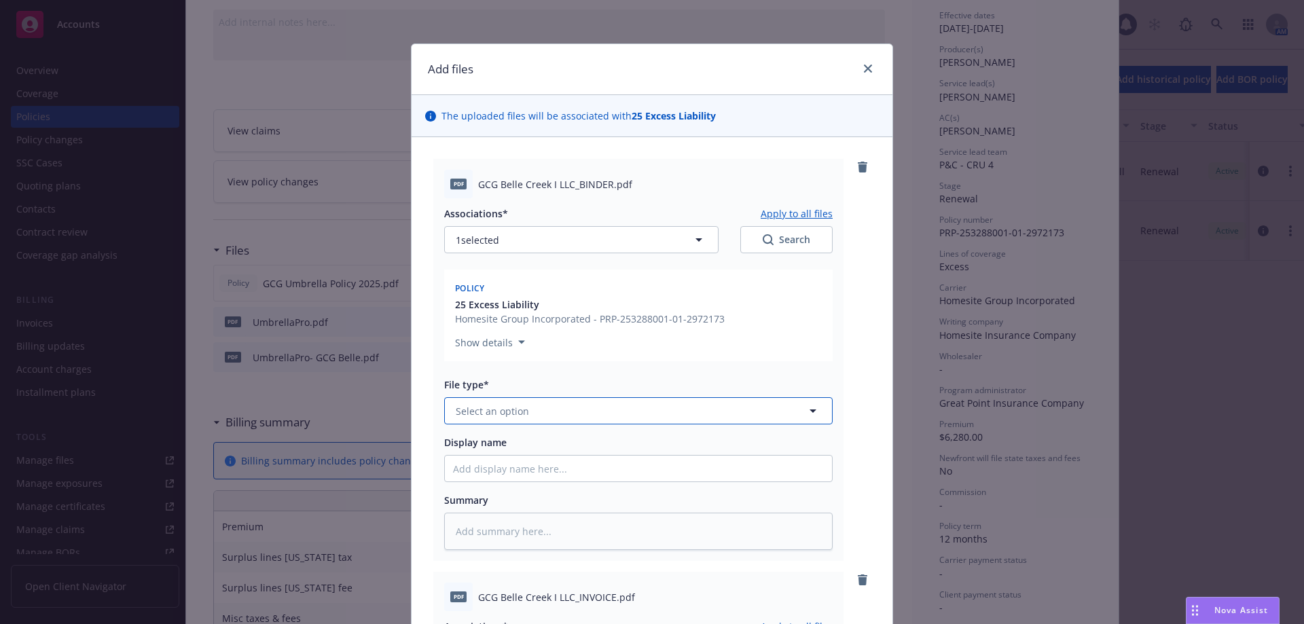
click at [665, 414] on button "Select an option" at bounding box center [638, 410] width 388 height 27
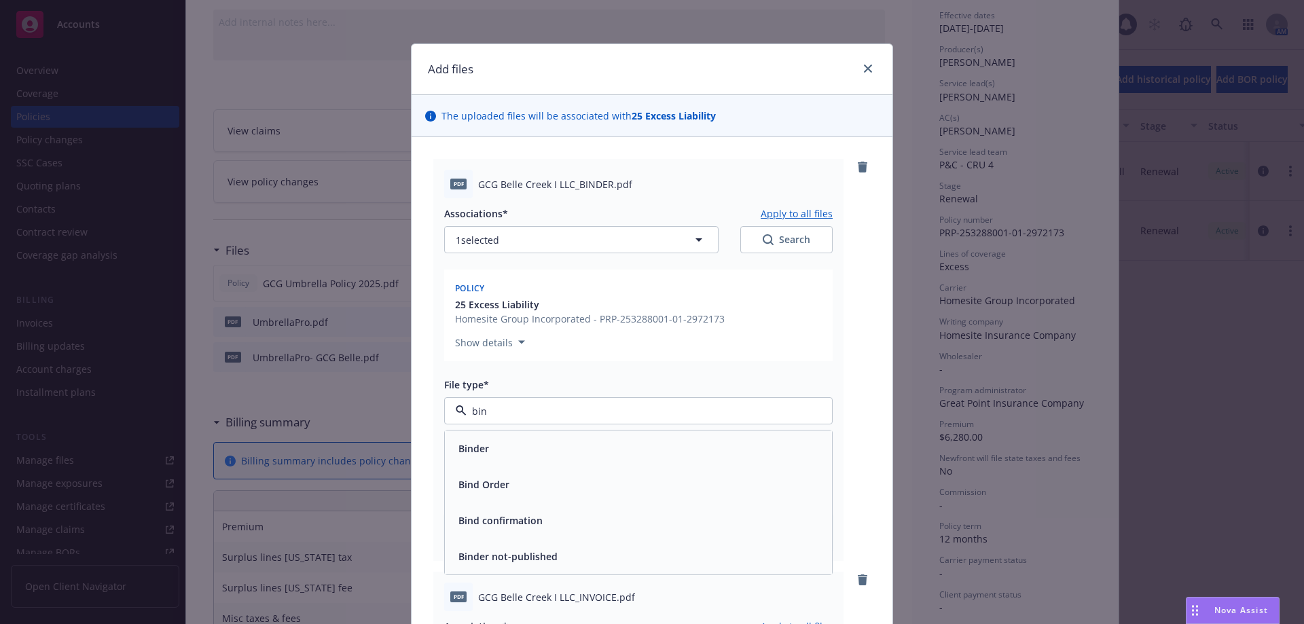
type input "bind"
click at [650, 436] on div "Binder" at bounding box center [638, 449] width 387 height 36
type textarea "x"
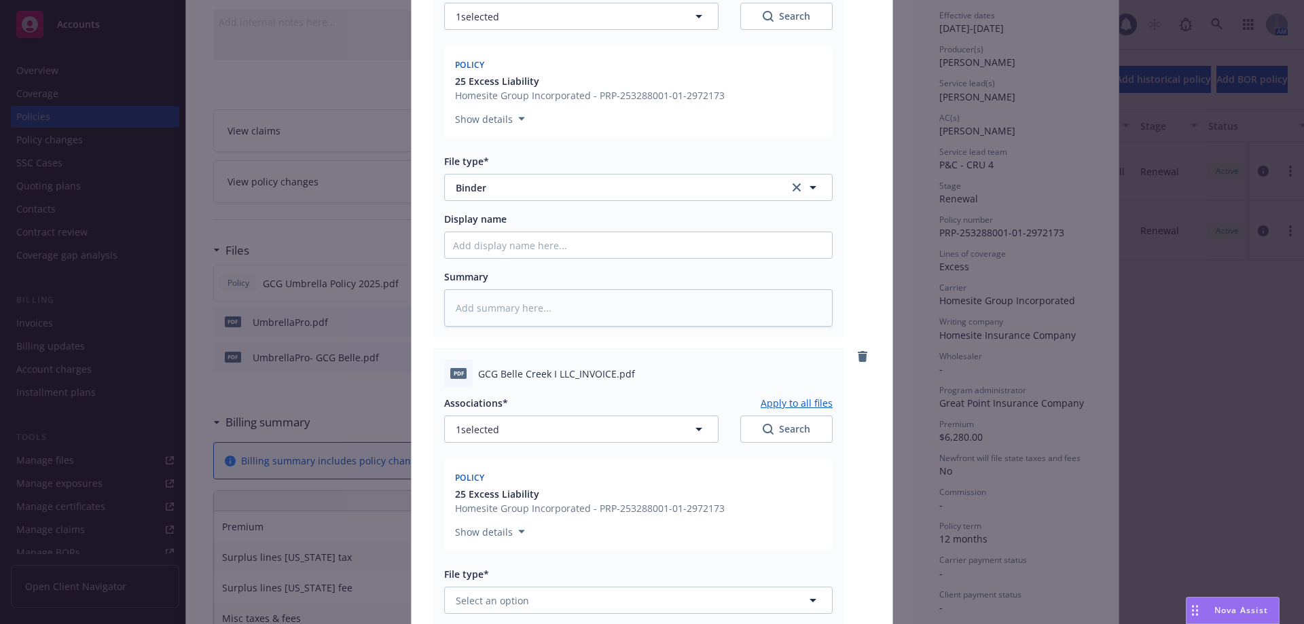
scroll to position [340, 0]
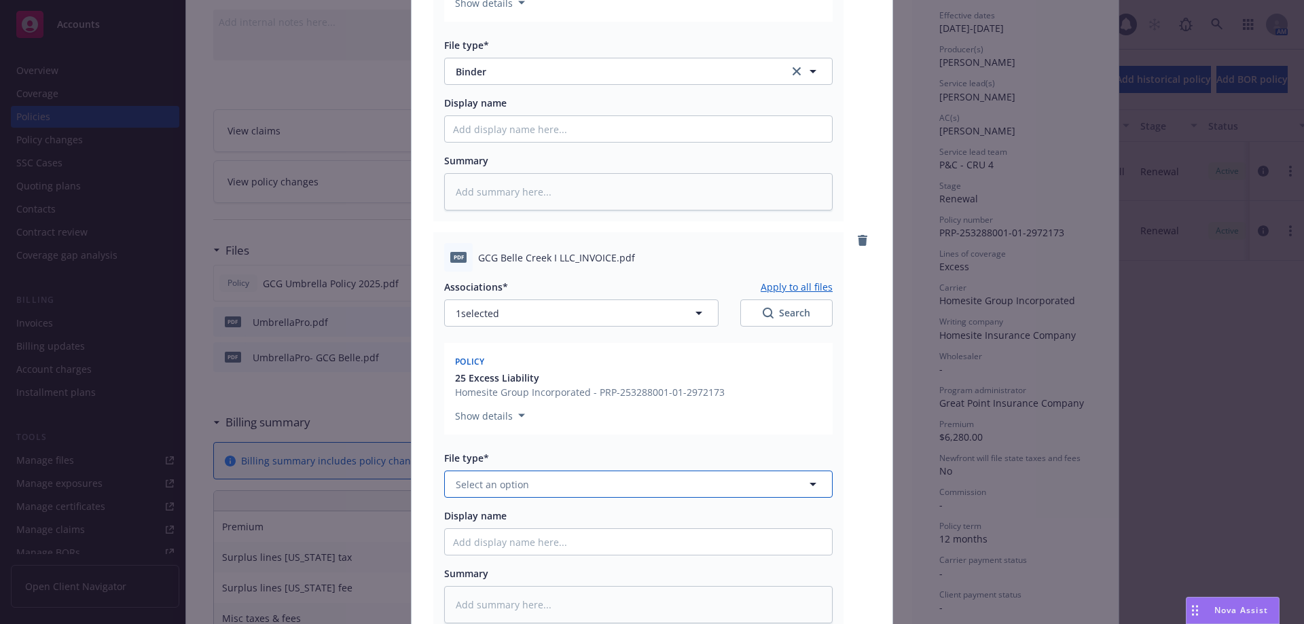
click at [565, 486] on button "Select an option" at bounding box center [638, 484] width 388 height 27
type input "inv"
click at [564, 547] on div "Invoice - Third Party" at bounding box center [638, 558] width 387 height 36
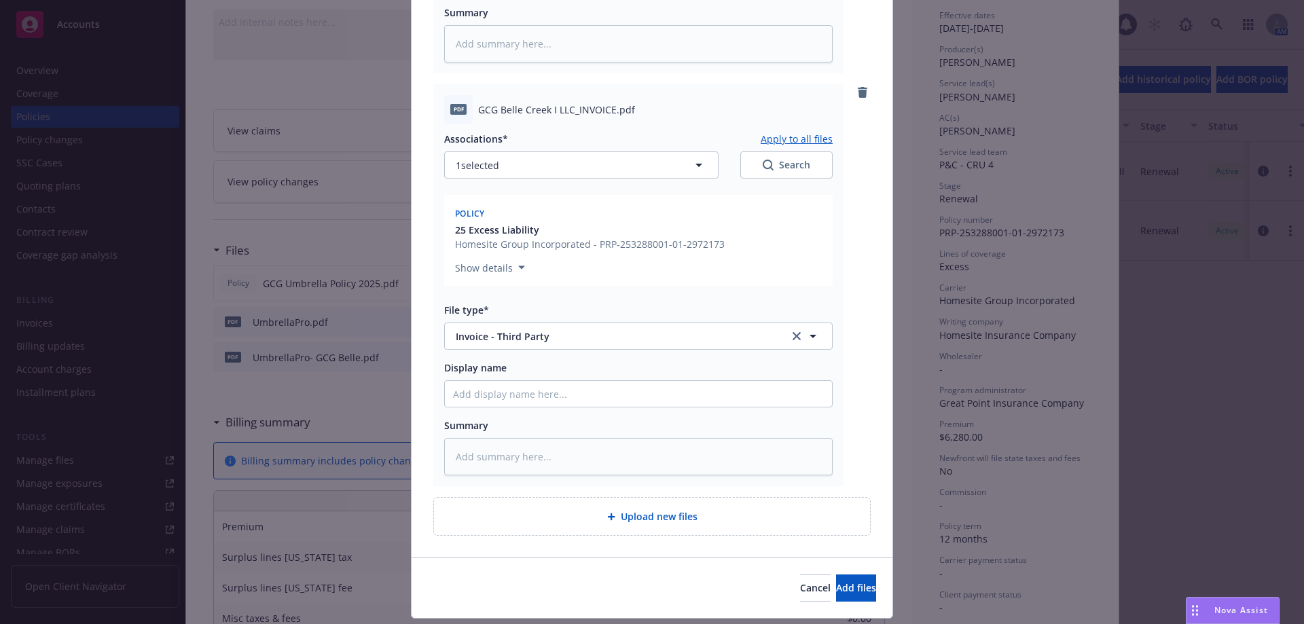
scroll to position [526, 0]
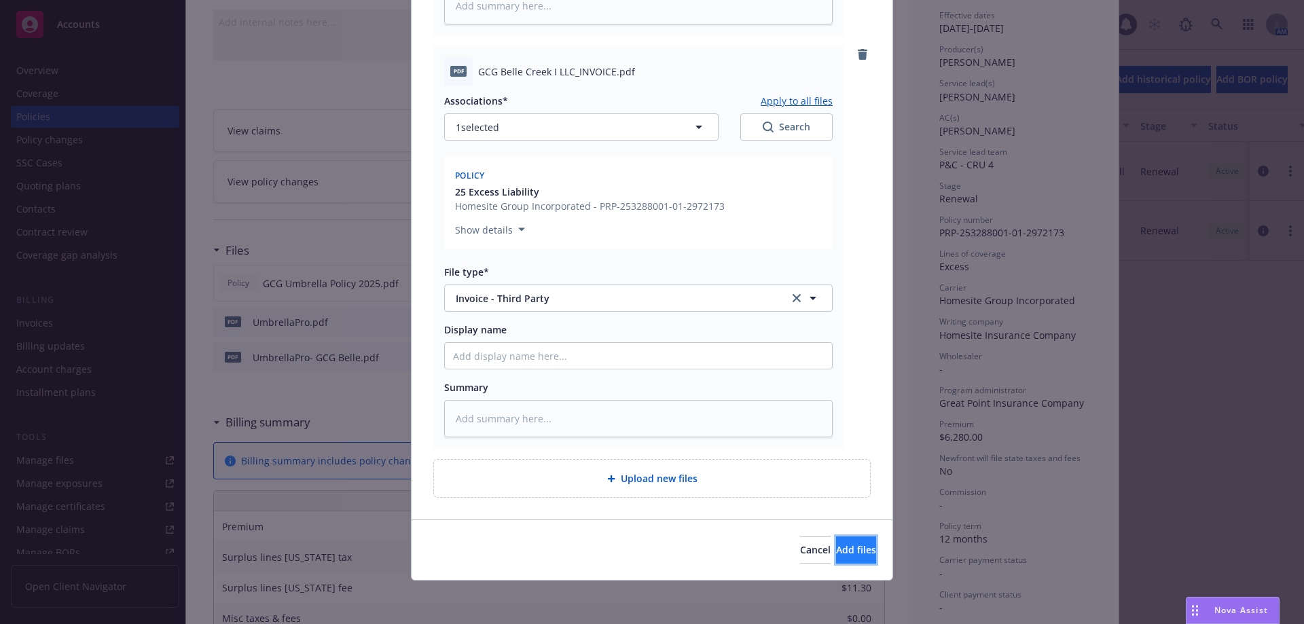
click at [856, 559] on button "Add files" at bounding box center [856, 550] width 40 height 27
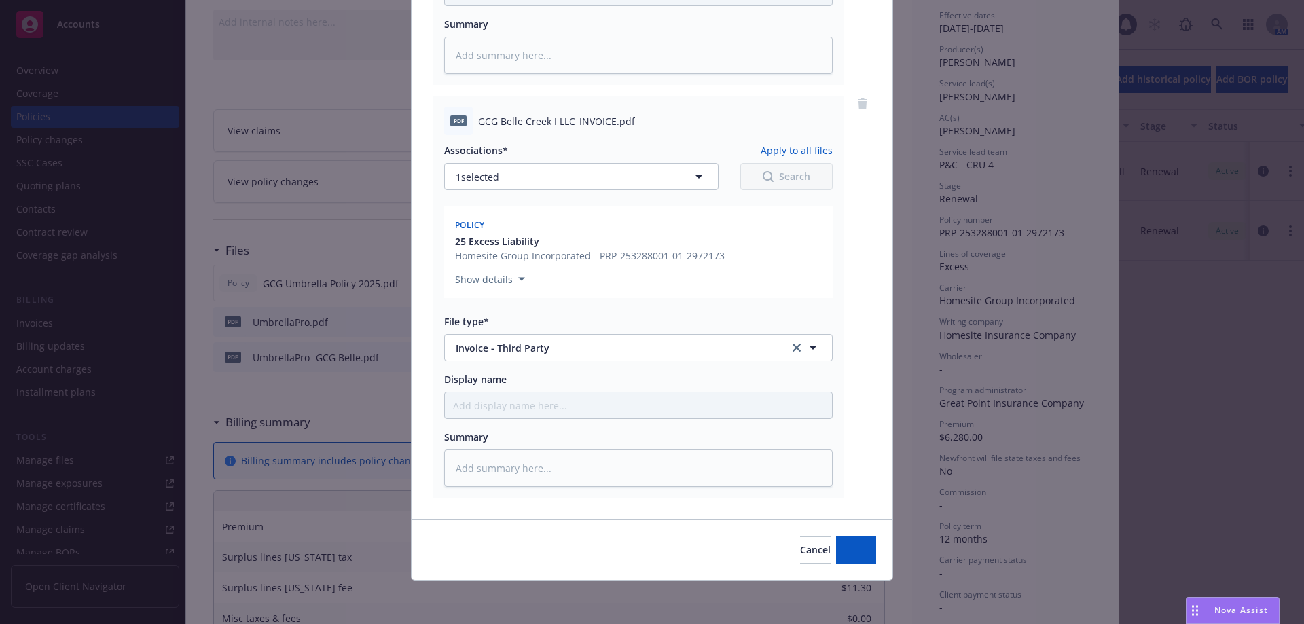
scroll to position [476, 0]
type textarea "x"
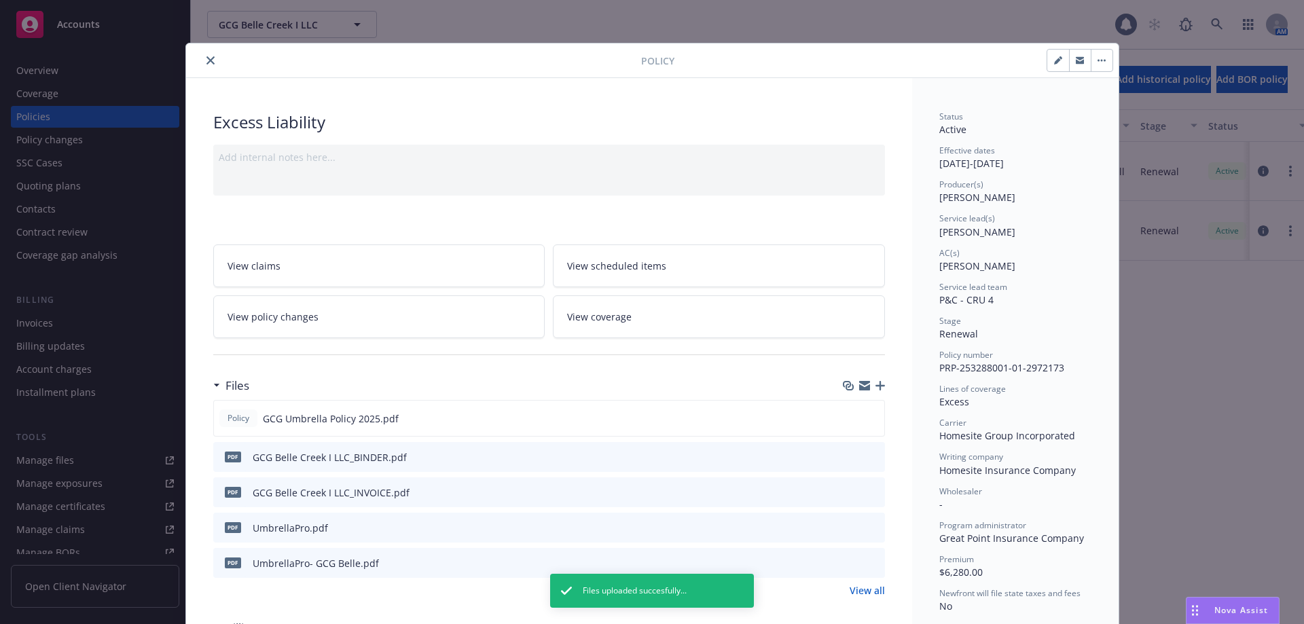
scroll to position [0, 0]
